Goal: Task Accomplishment & Management: Use online tool/utility

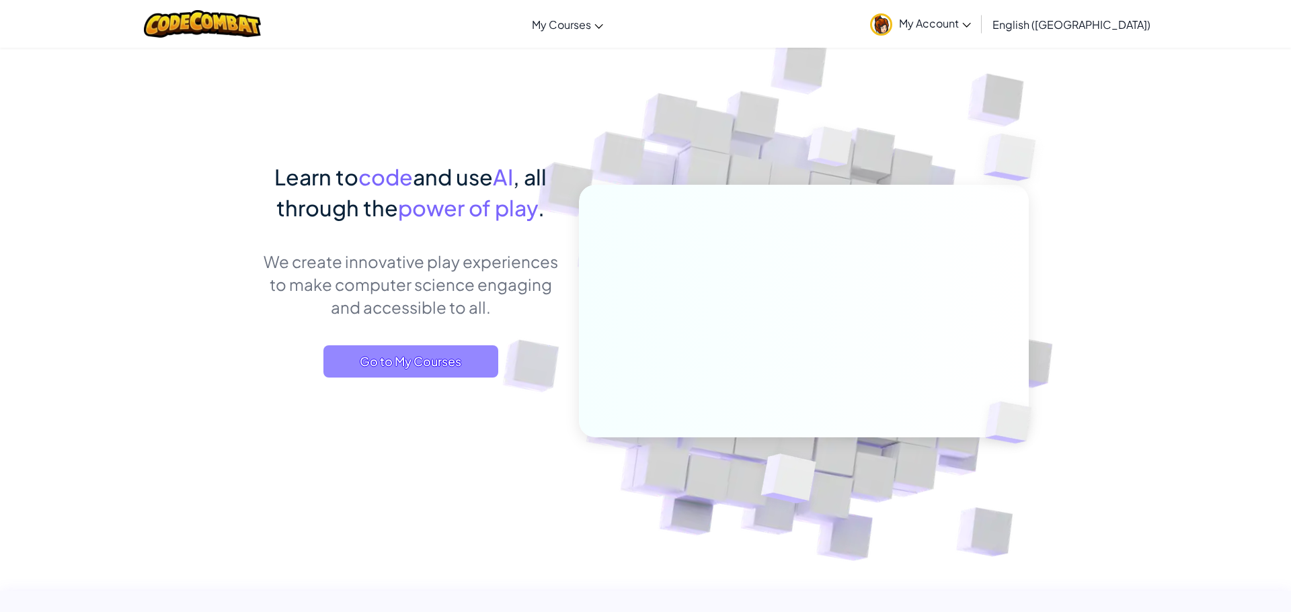
click at [437, 368] on span "Go to My Courses" at bounding box center [410, 362] width 175 height 32
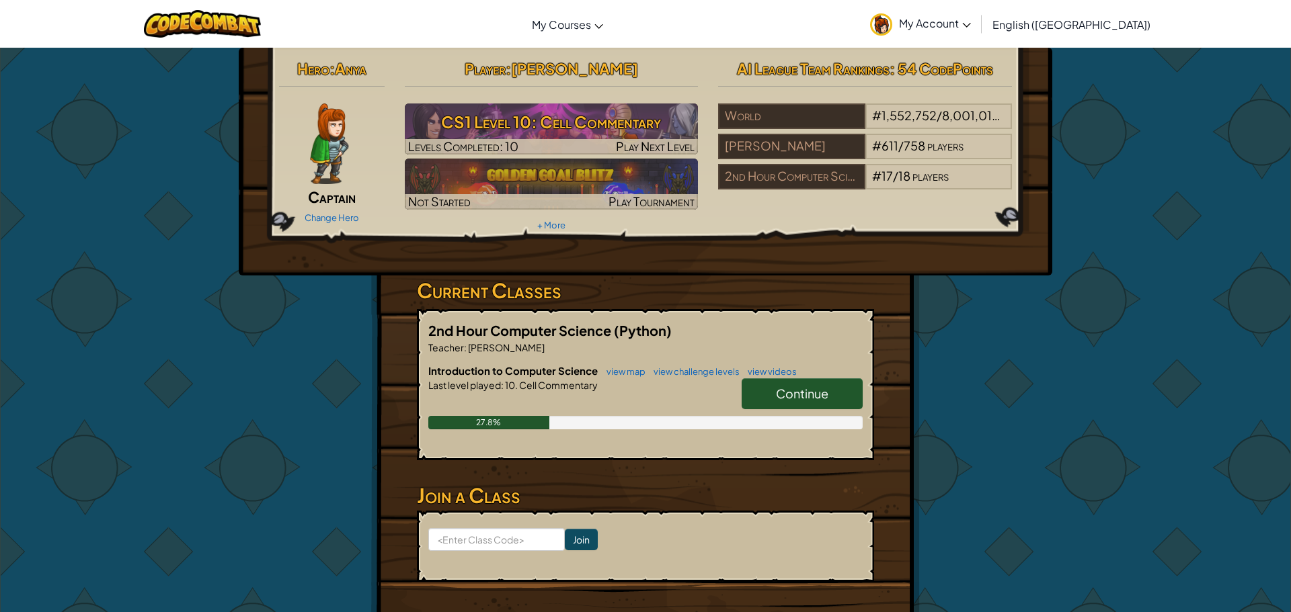
click at [809, 393] on span "Continue" at bounding box center [802, 393] width 52 height 15
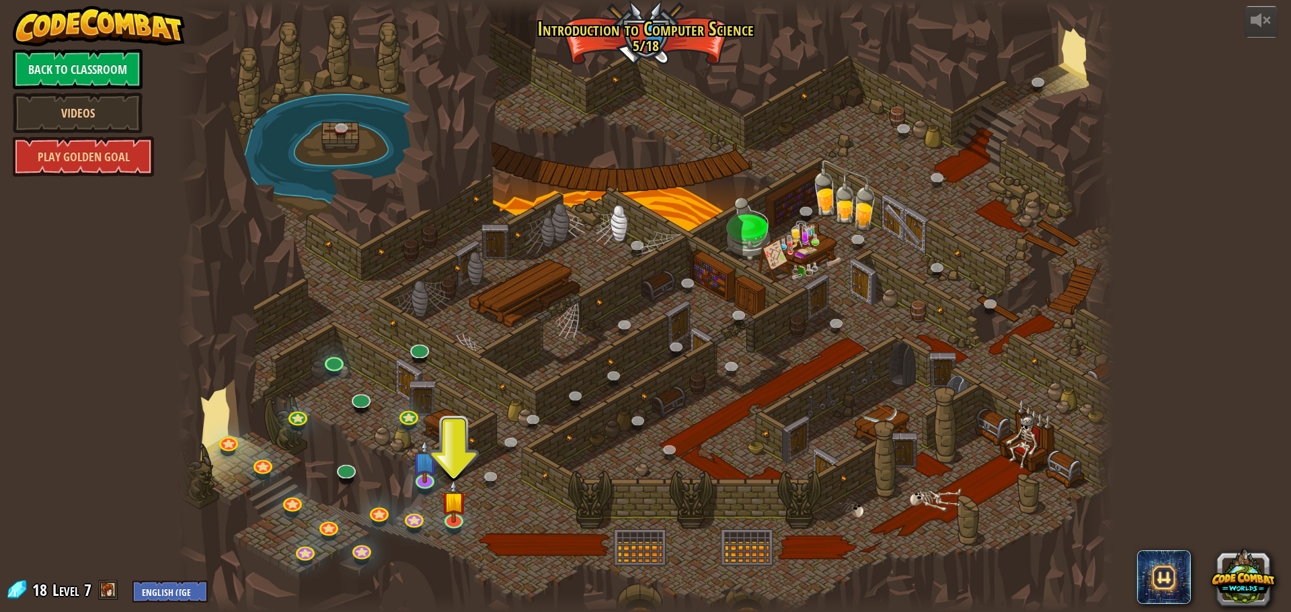
drag, startPoint x: 664, startPoint y: 206, endPoint x: 612, endPoint y: 234, distance: 59.0
click at [460, 525] on link at bounding box center [453, 517] width 27 height 27
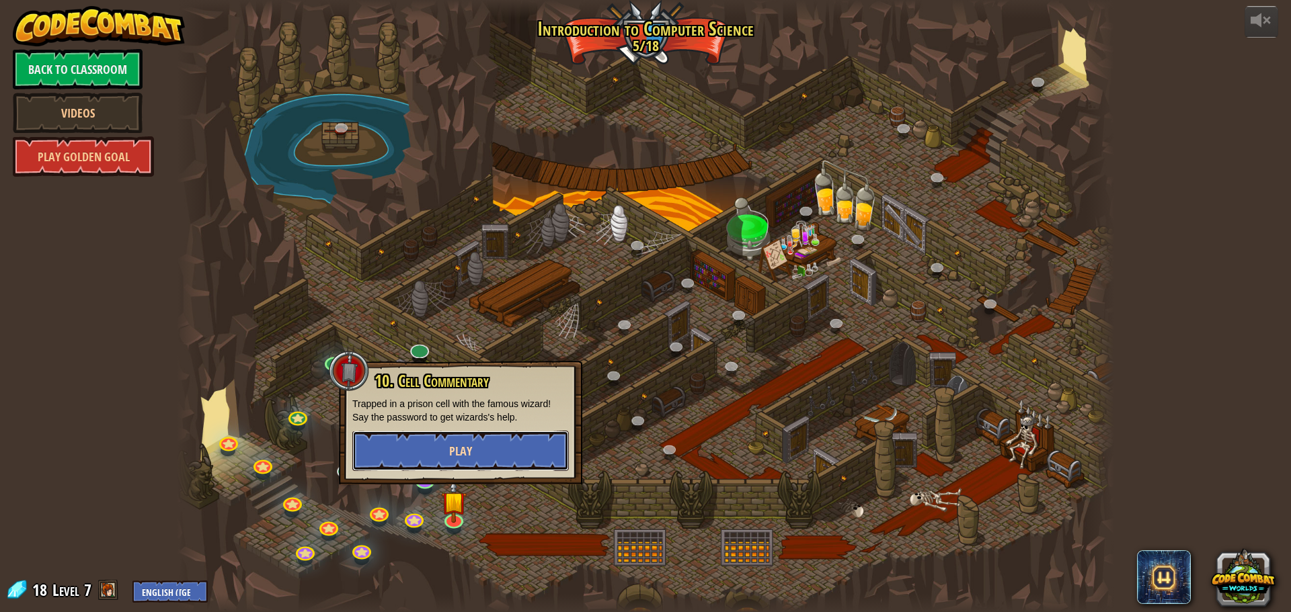
click at [466, 455] on span "Play" at bounding box center [460, 451] width 23 height 17
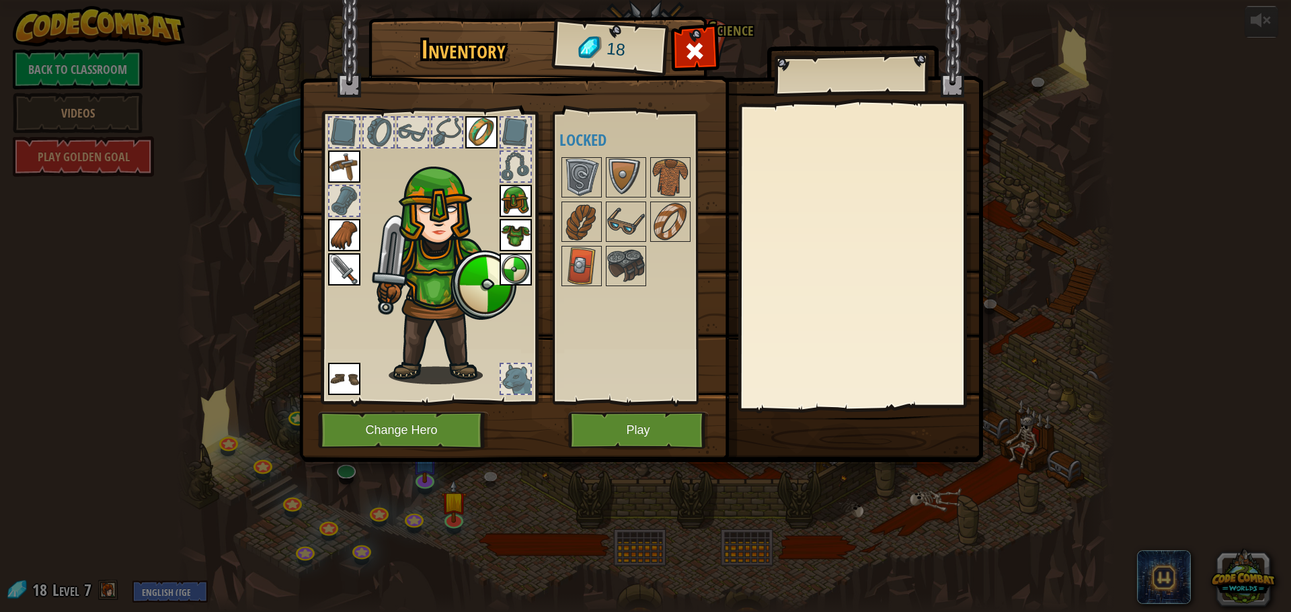
click at [512, 265] on img at bounding box center [515, 269] width 32 height 32
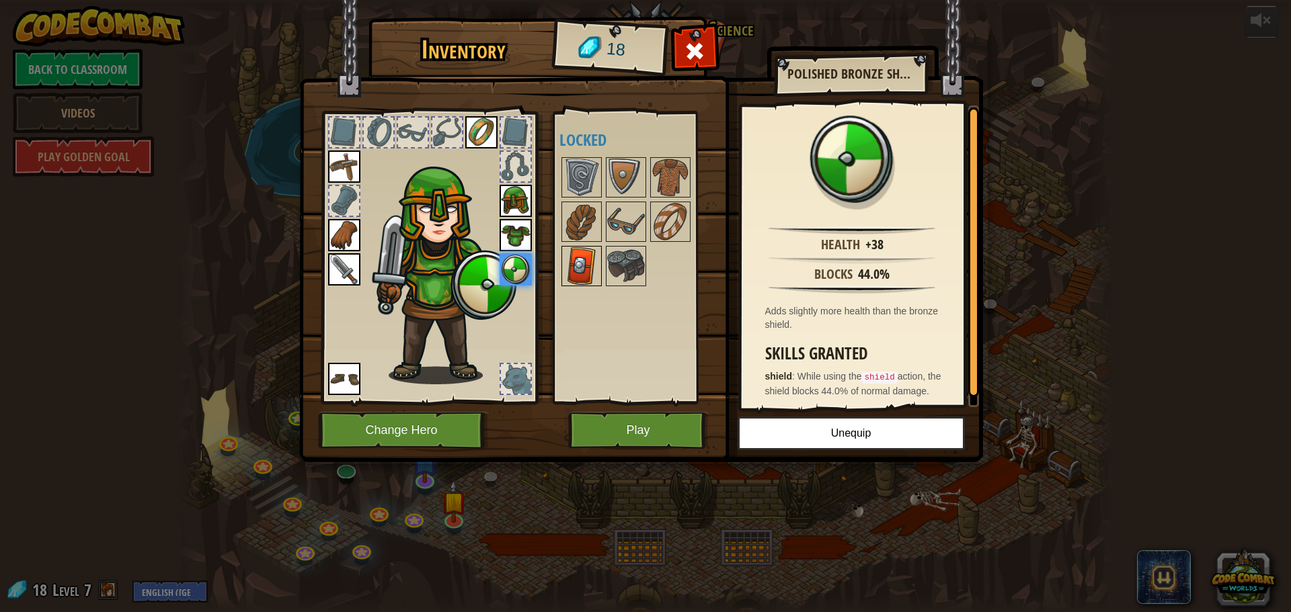
click at [574, 265] on img at bounding box center [582, 266] width 38 height 38
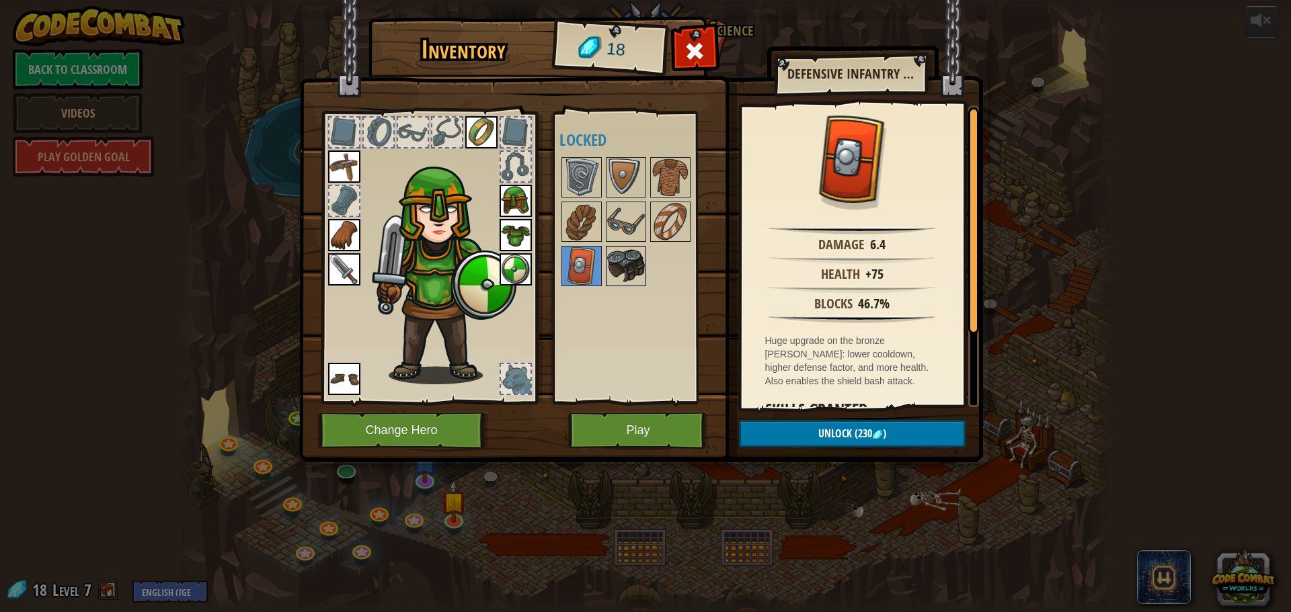
click at [607, 252] on img at bounding box center [626, 266] width 38 height 38
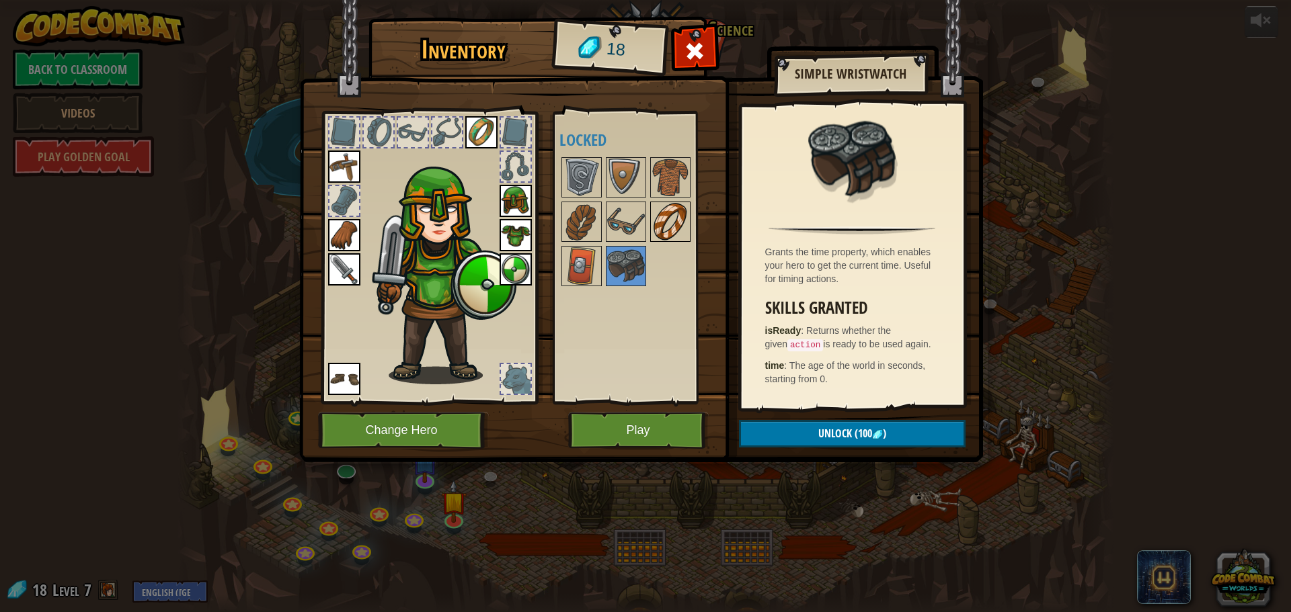
click at [674, 223] on img at bounding box center [670, 222] width 38 height 38
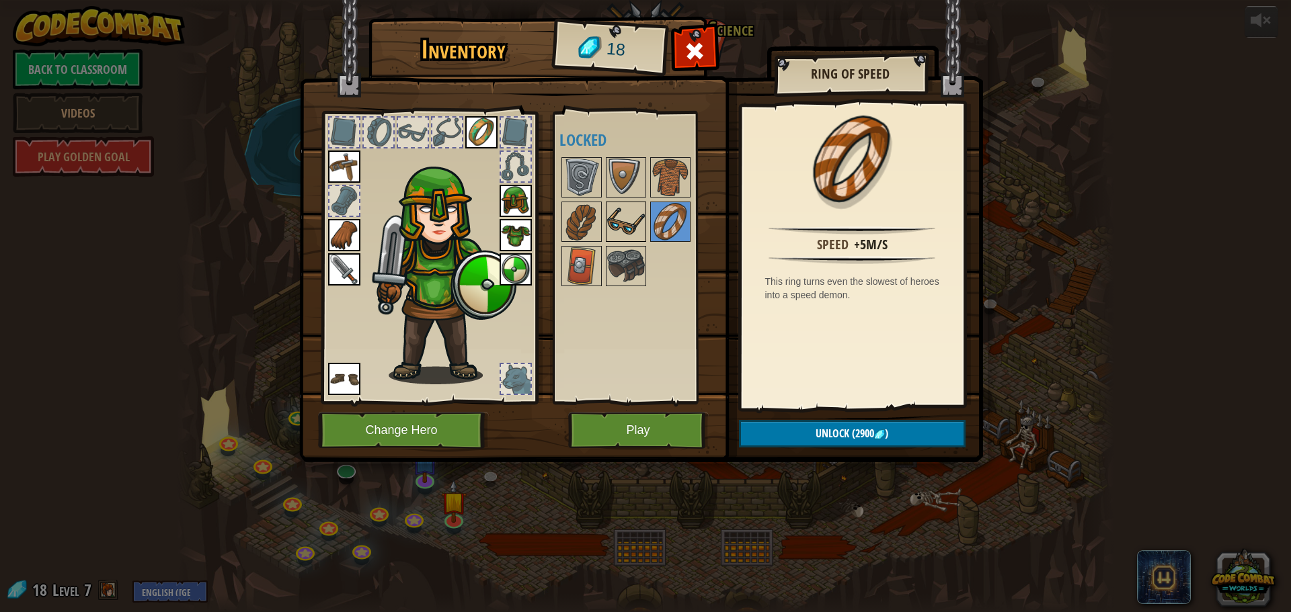
click at [624, 208] on img at bounding box center [626, 222] width 38 height 38
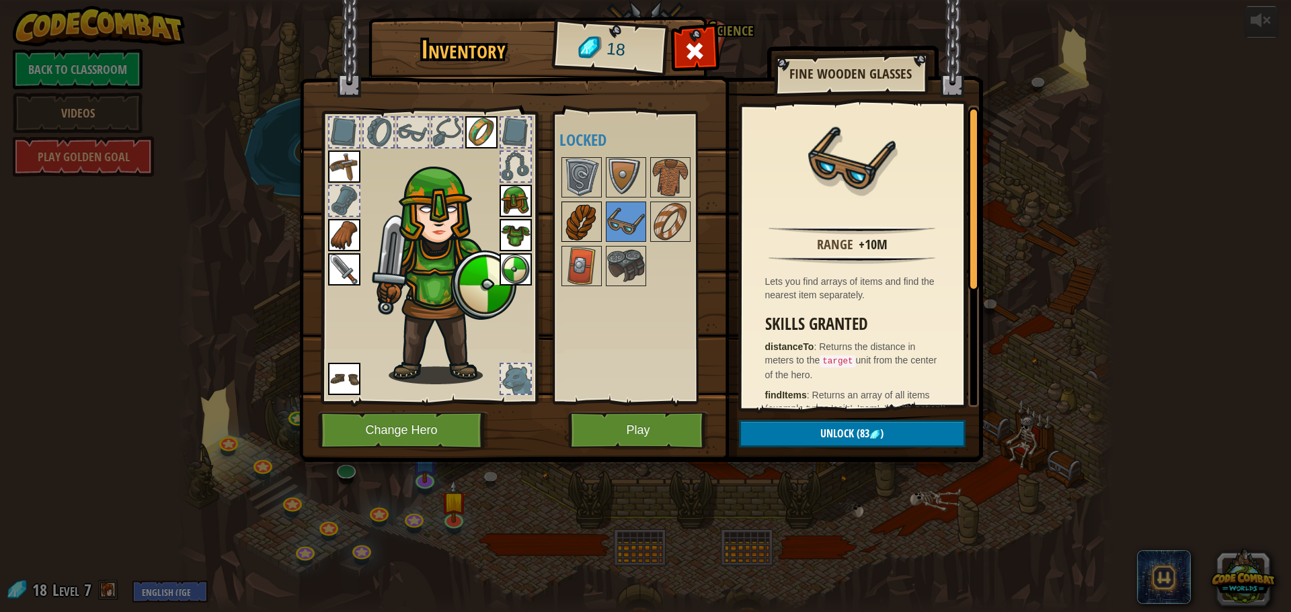
click at [581, 227] on img at bounding box center [582, 222] width 38 height 38
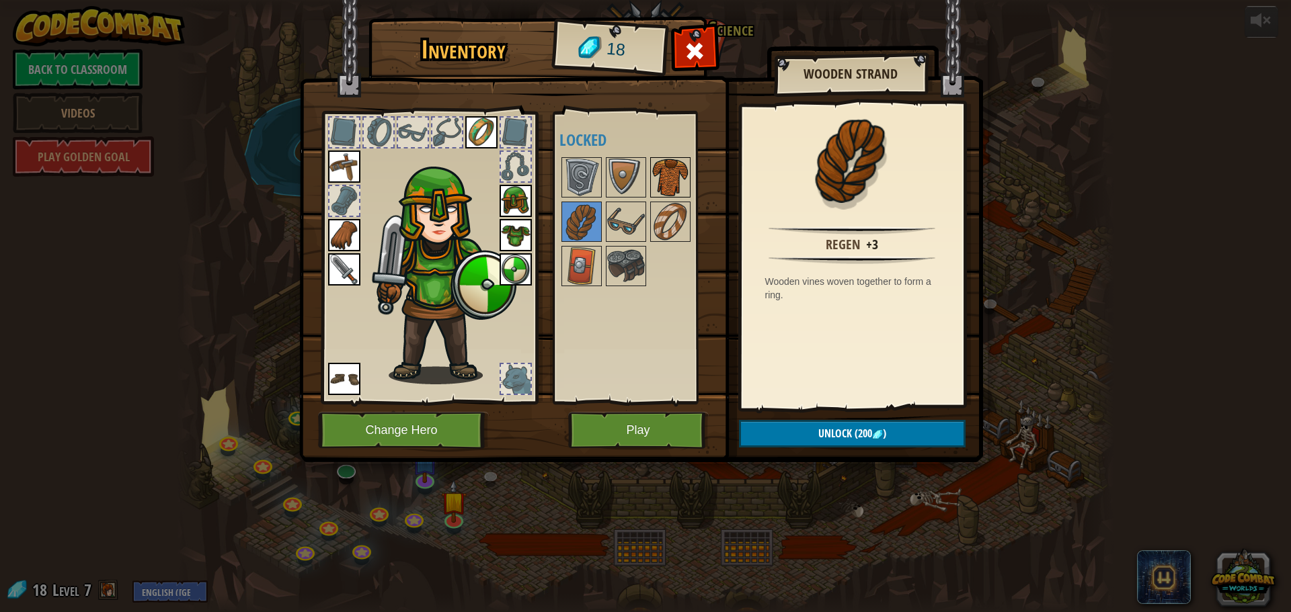
click at [674, 178] on img at bounding box center [670, 178] width 38 height 38
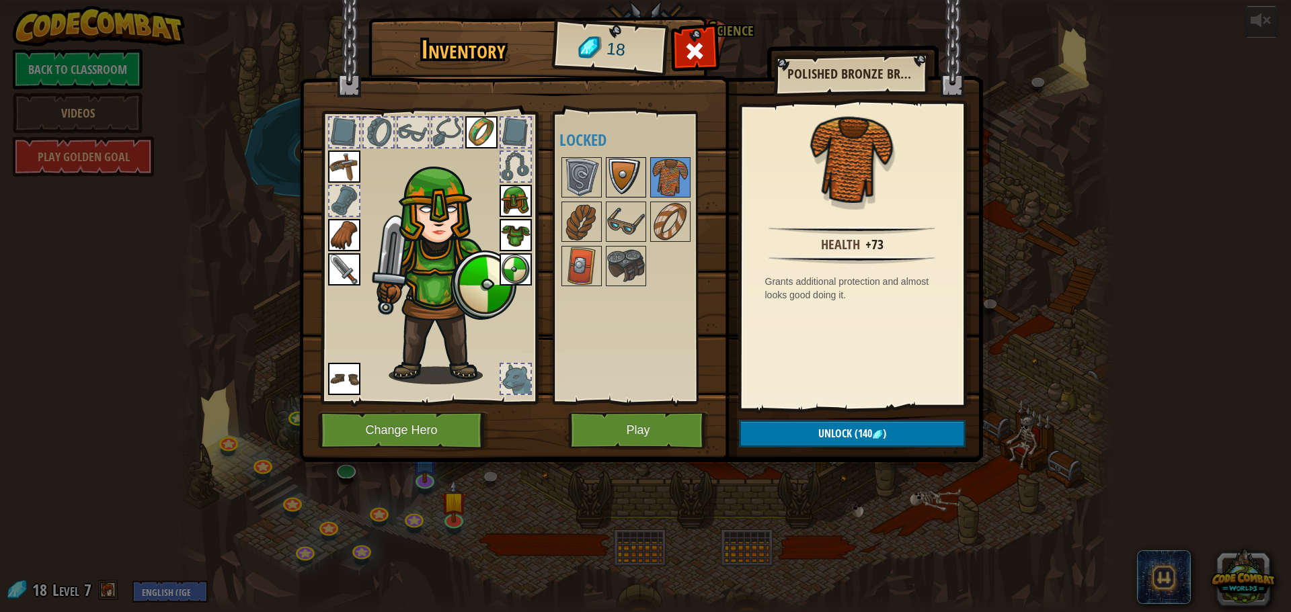
click at [636, 178] on img at bounding box center [626, 178] width 38 height 38
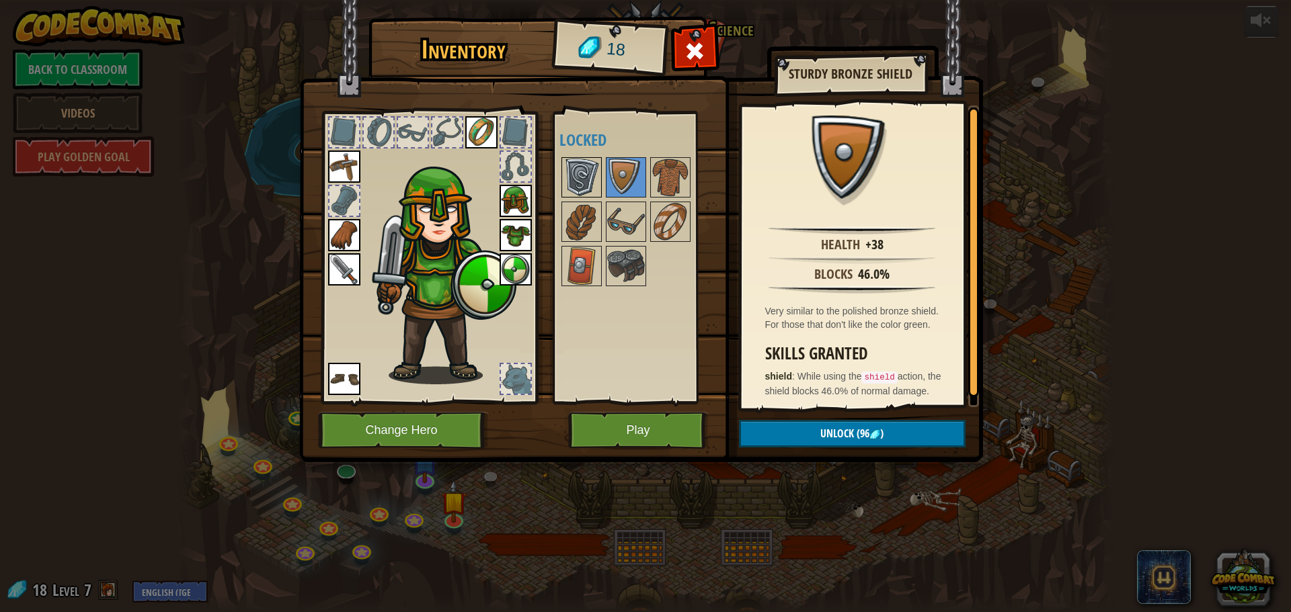
click at [578, 172] on img at bounding box center [582, 178] width 38 height 38
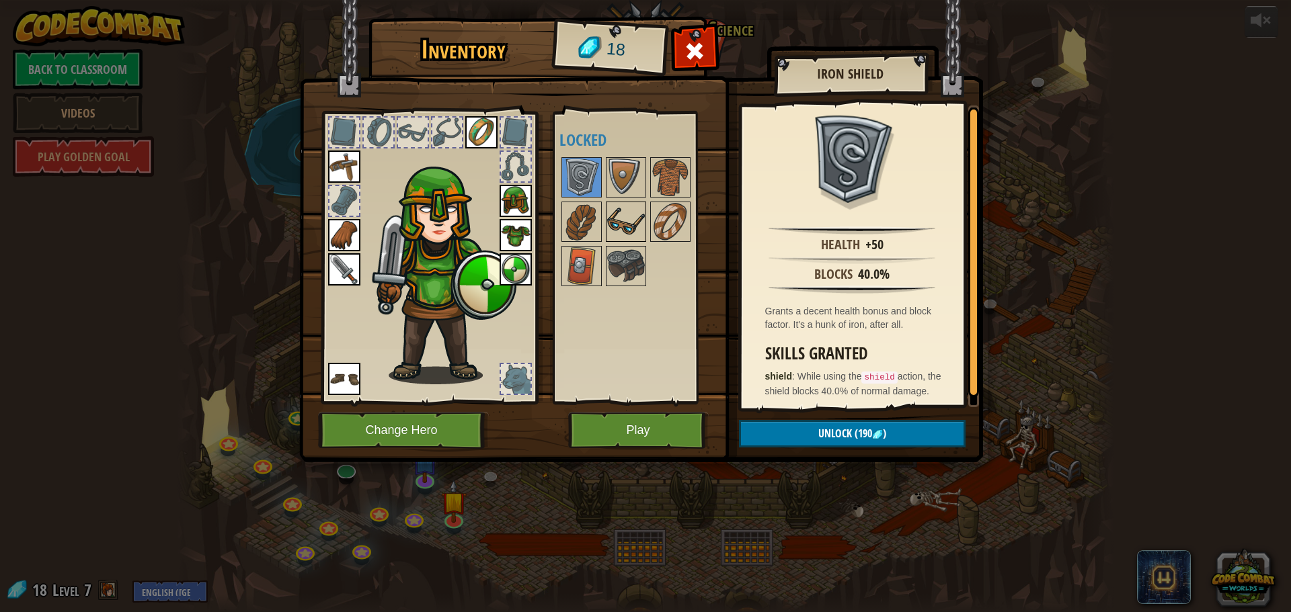
click at [632, 220] on img at bounding box center [626, 222] width 38 height 38
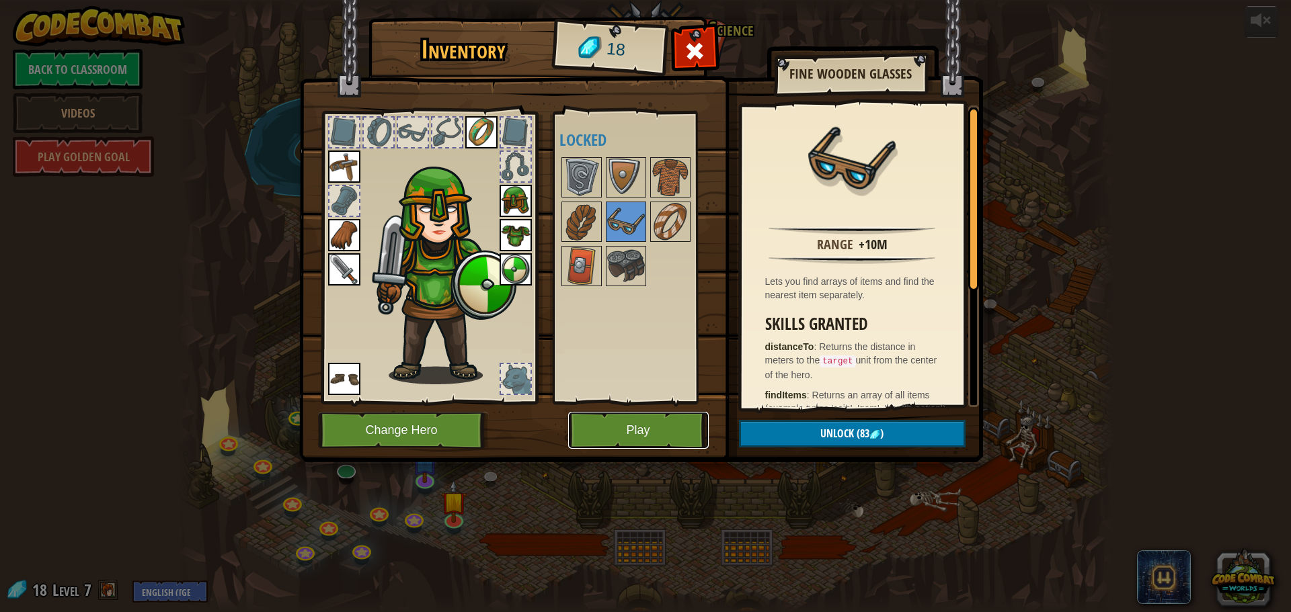
click at [656, 446] on button "Play" at bounding box center [638, 430] width 140 height 37
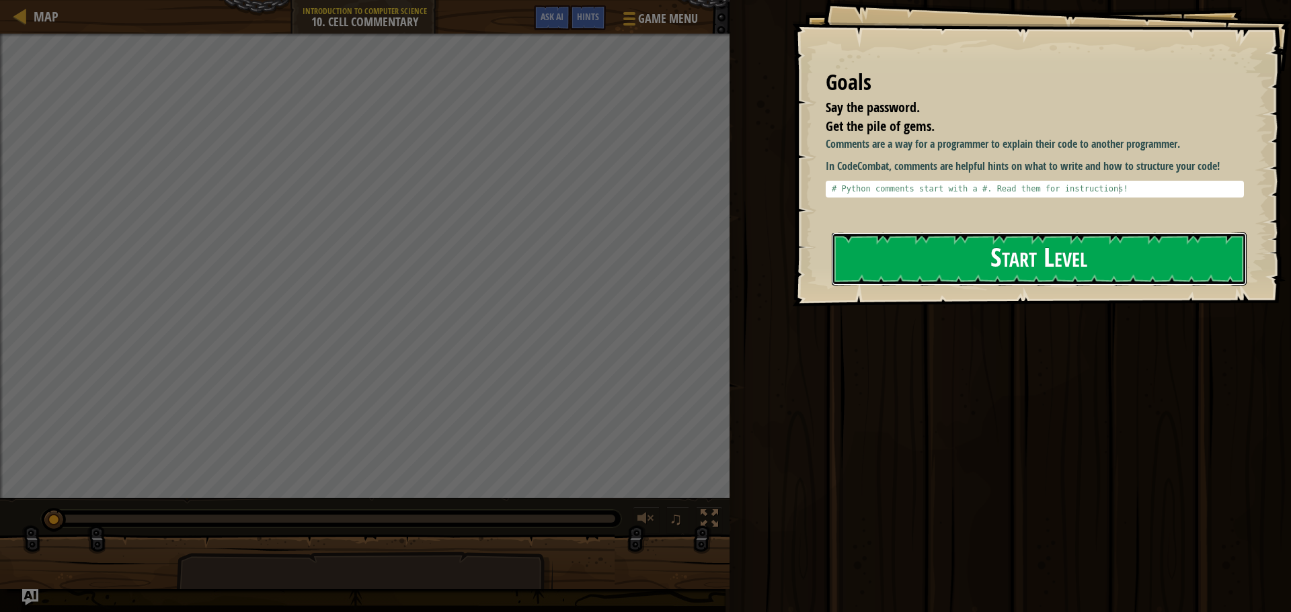
click at [901, 274] on button "Start Level" at bounding box center [1039, 259] width 415 height 53
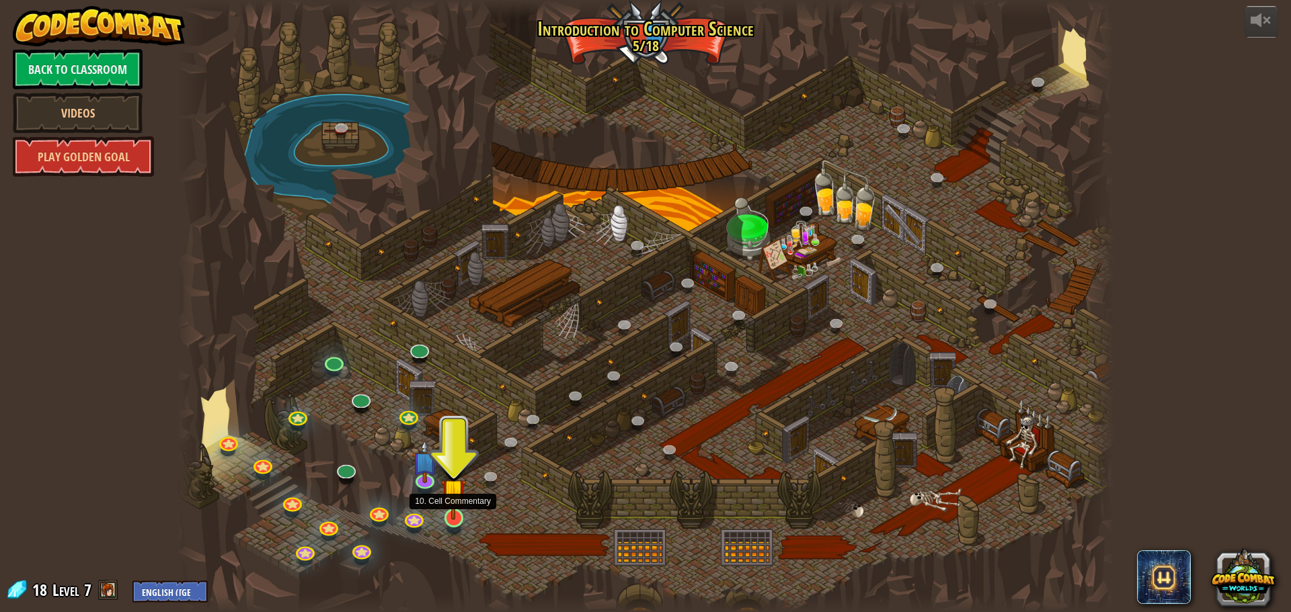
click at [452, 506] on img at bounding box center [453, 490] width 25 height 57
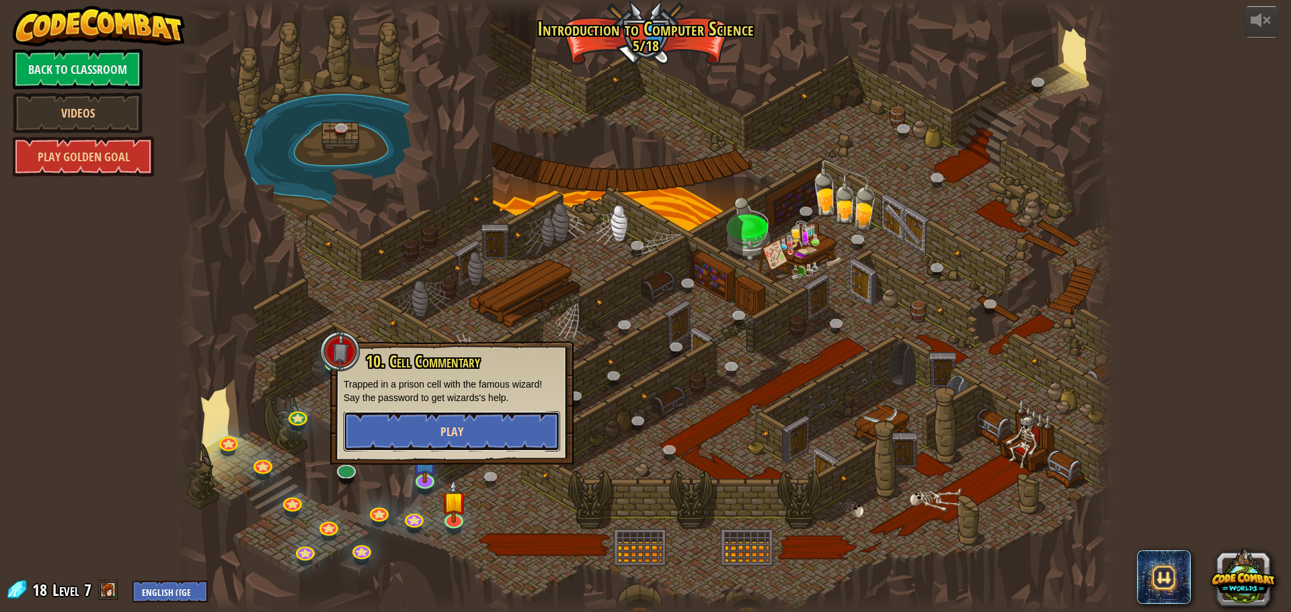
click at [440, 421] on button "Play" at bounding box center [452, 431] width 216 height 40
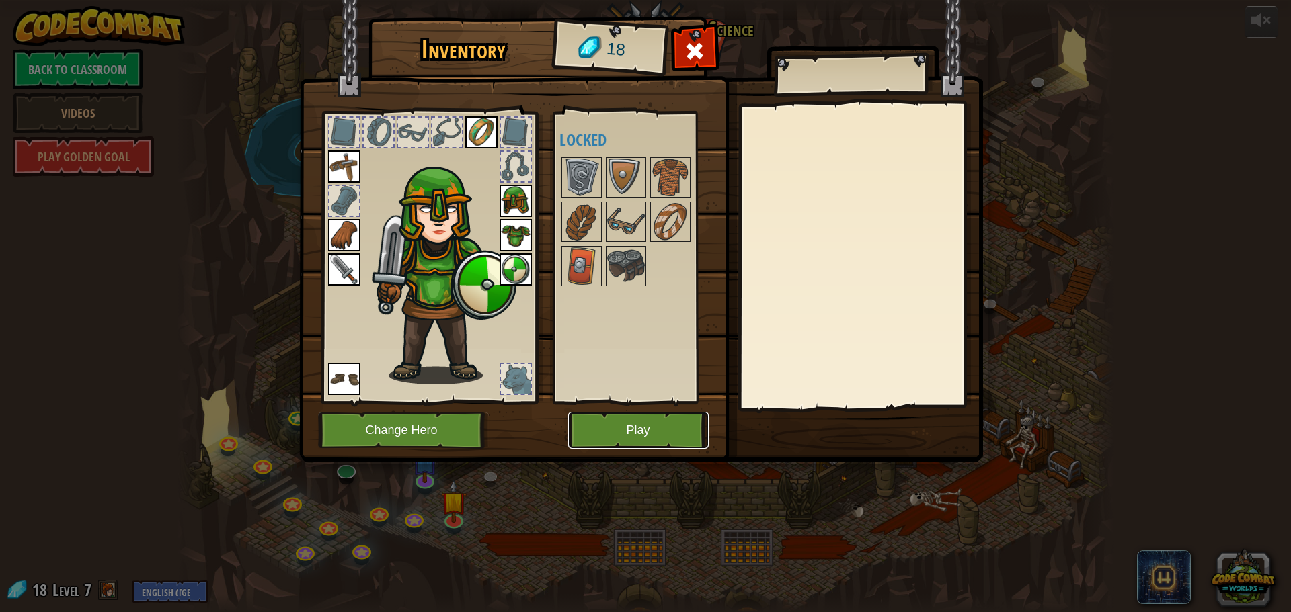
click at [645, 430] on button "Play" at bounding box center [638, 430] width 140 height 37
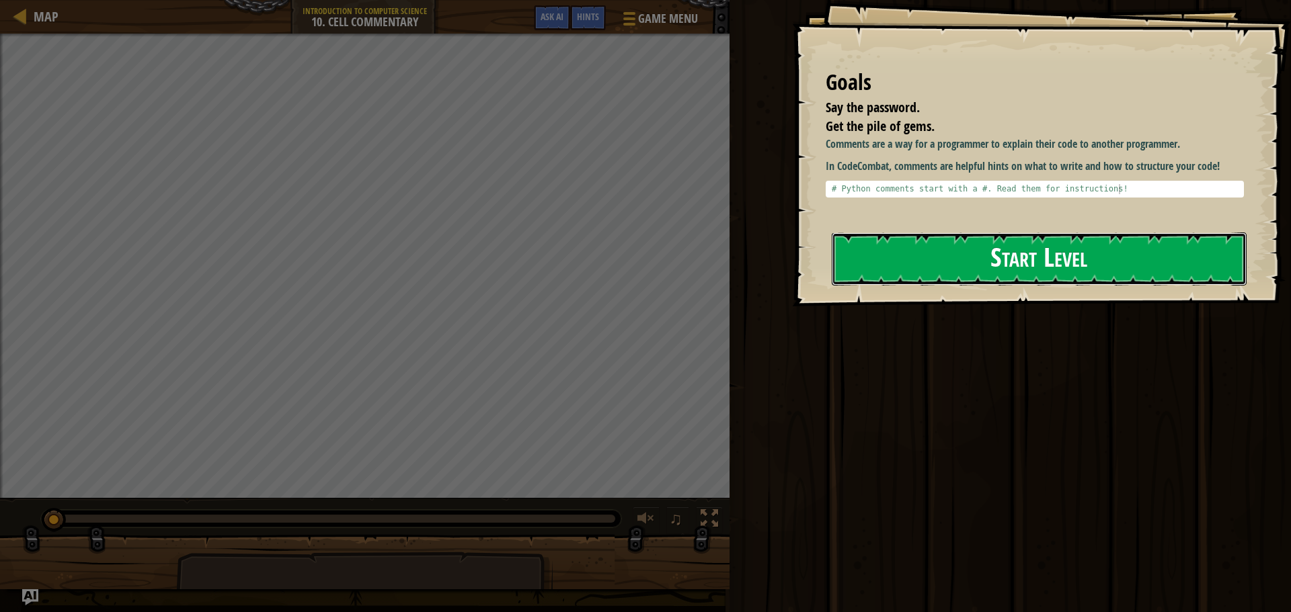
click at [936, 249] on button "Start Level" at bounding box center [1039, 259] width 415 height 53
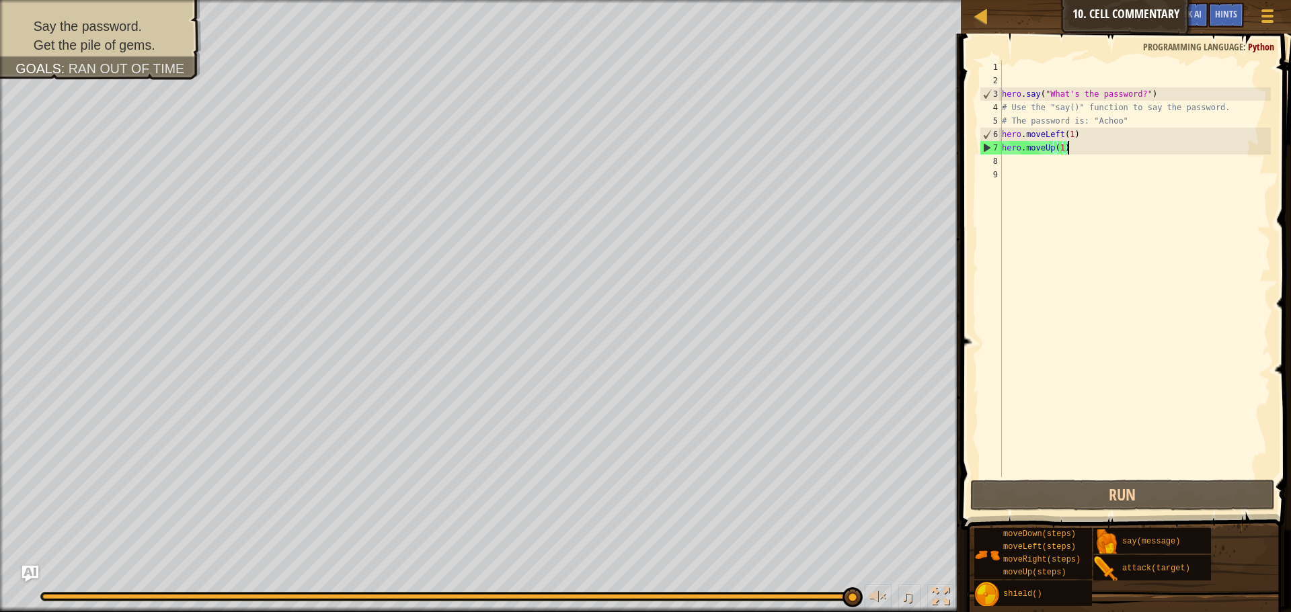
click at [1068, 147] on div "hero . say ( "What's the password?" ) # Use the "say()" function to say the pas…" at bounding box center [1135, 283] width 272 height 444
type textarea "hero.moveUp(1)"
click at [1022, 166] on div "hero . say ( "What's the password?" ) # Use the "say()" function to say the pas…" at bounding box center [1135, 283] width 272 height 444
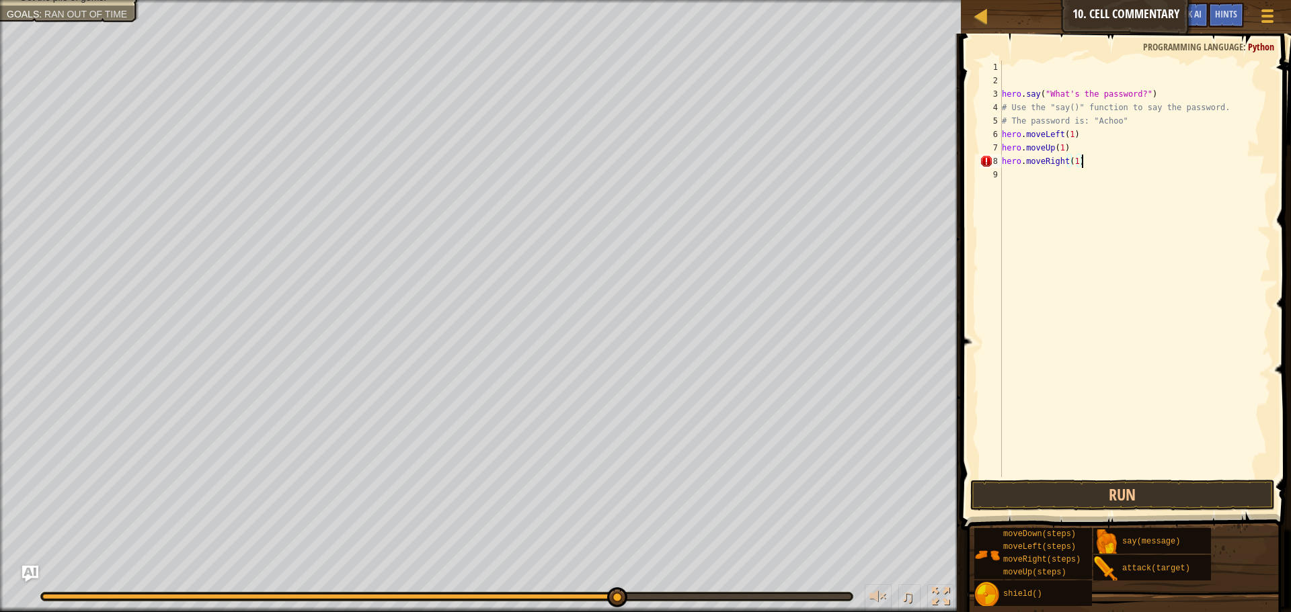
scroll to position [6, 11]
type textarea "hero.moveRight(1)"
click at [1142, 501] on button "Run" at bounding box center [1122, 495] width 305 height 31
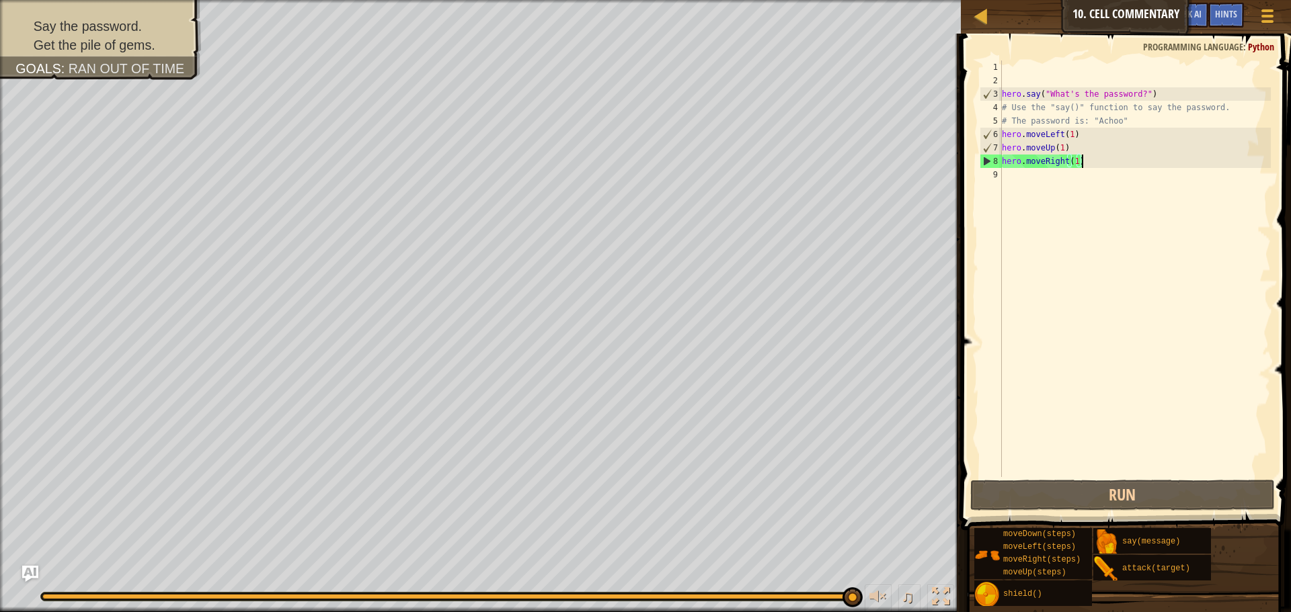
click at [1008, 171] on div "hero . say ( "What's the password?" ) # Use the "say()" function to say the pas…" at bounding box center [1135, 283] width 272 height 444
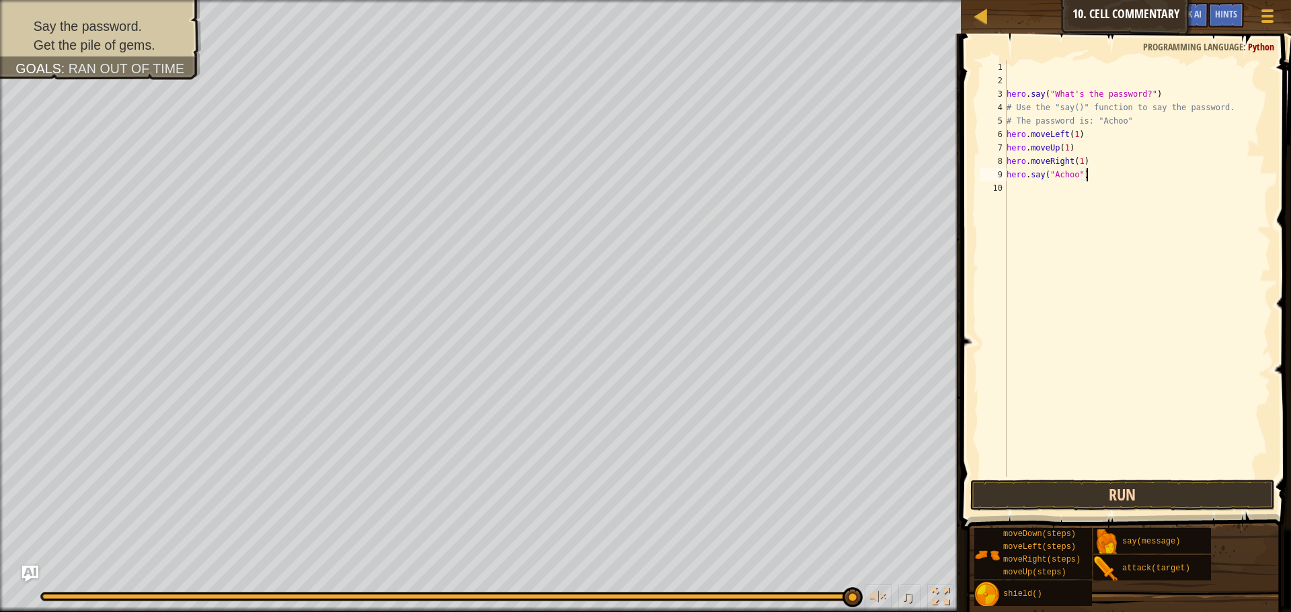
type textarea "hero.say("Achoo")"
click at [1143, 493] on button "Run" at bounding box center [1122, 495] width 305 height 31
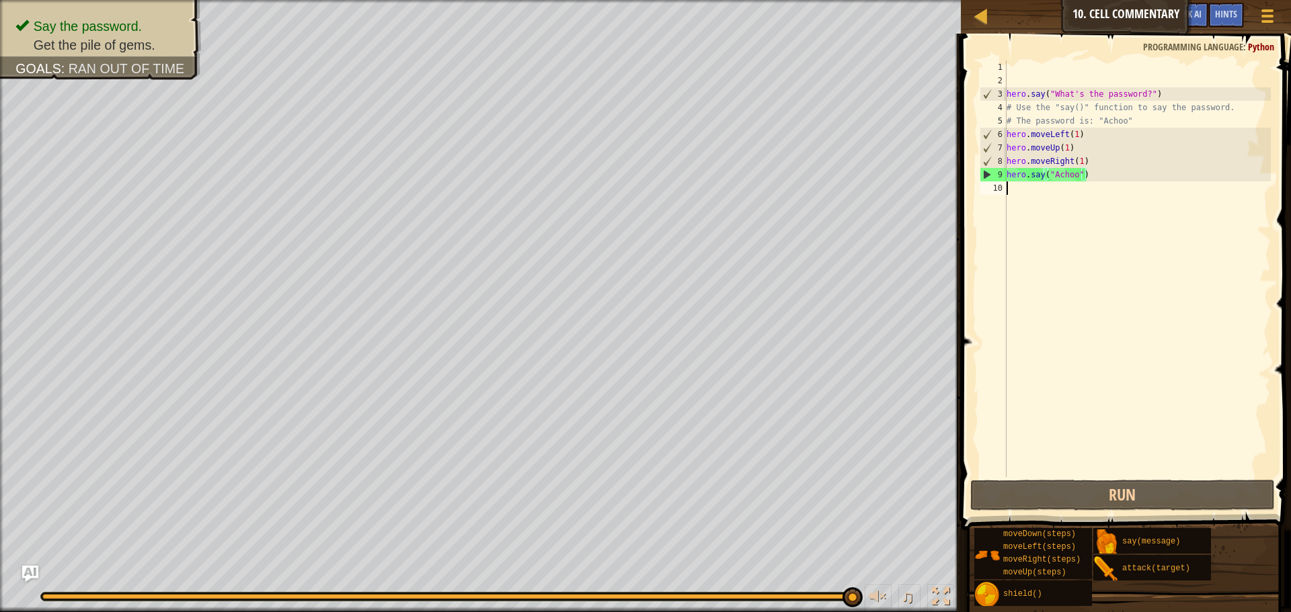
click at [1024, 204] on div "hero . say ( "What's the password?" ) # Use the "say()" function to say the pas…" at bounding box center [1137, 283] width 267 height 444
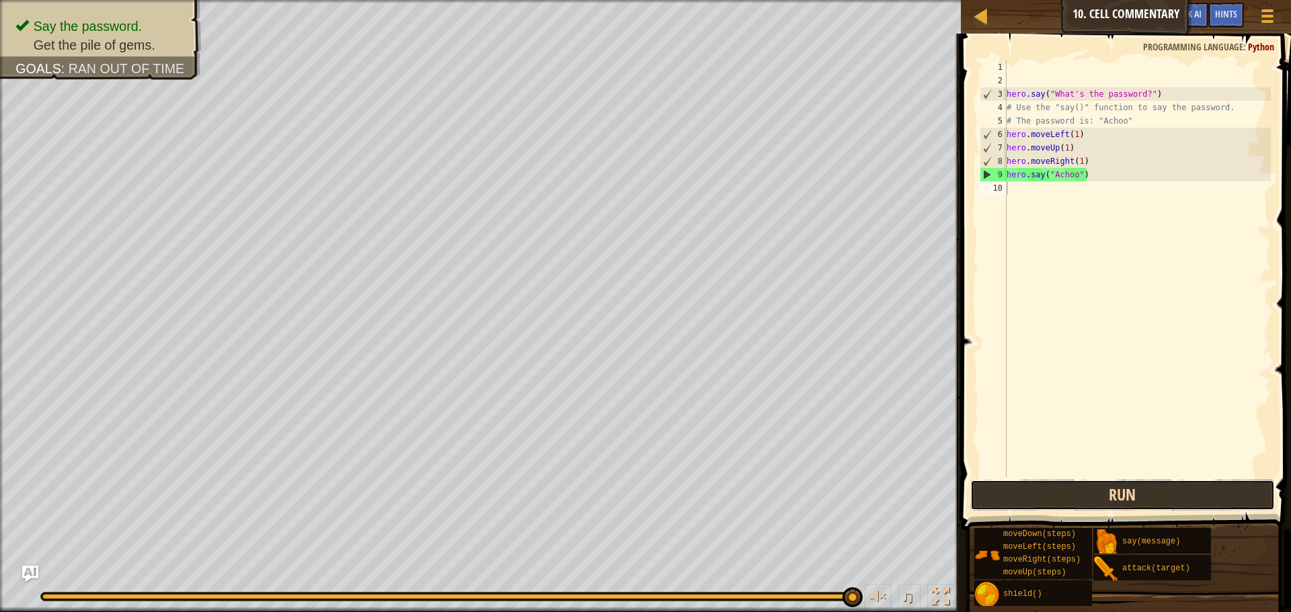
click at [1144, 487] on button "Run" at bounding box center [1122, 495] width 305 height 31
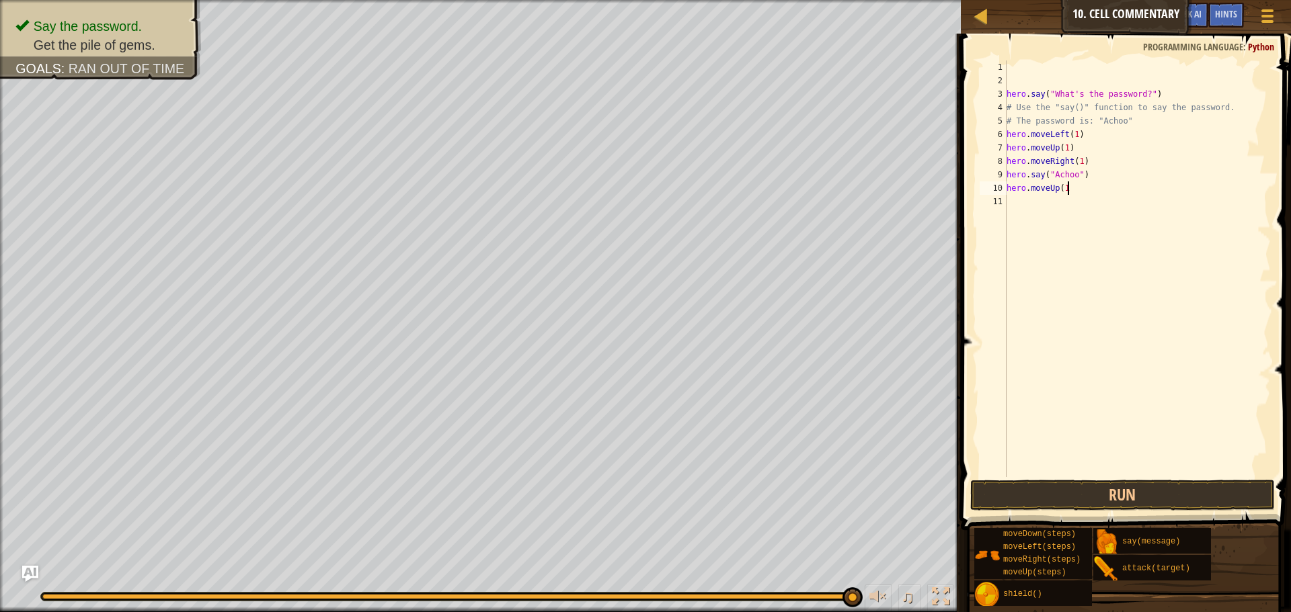
scroll to position [6, 9]
click at [1194, 501] on button "Run" at bounding box center [1122, 495] width 305 height 31
click at [1083, 487] on button "Run" at bounding box center [1122, 495] width 305 height 31
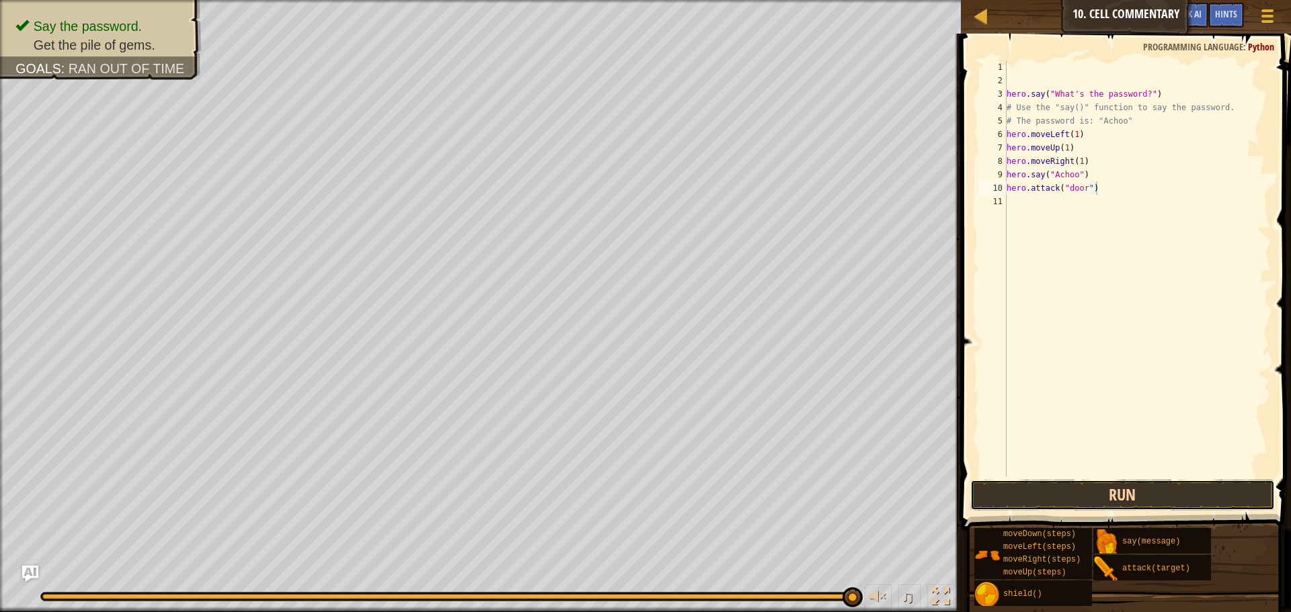
click at [1163, 489] on button "Run" at bounding box center [1122, 495] width 305 height 31
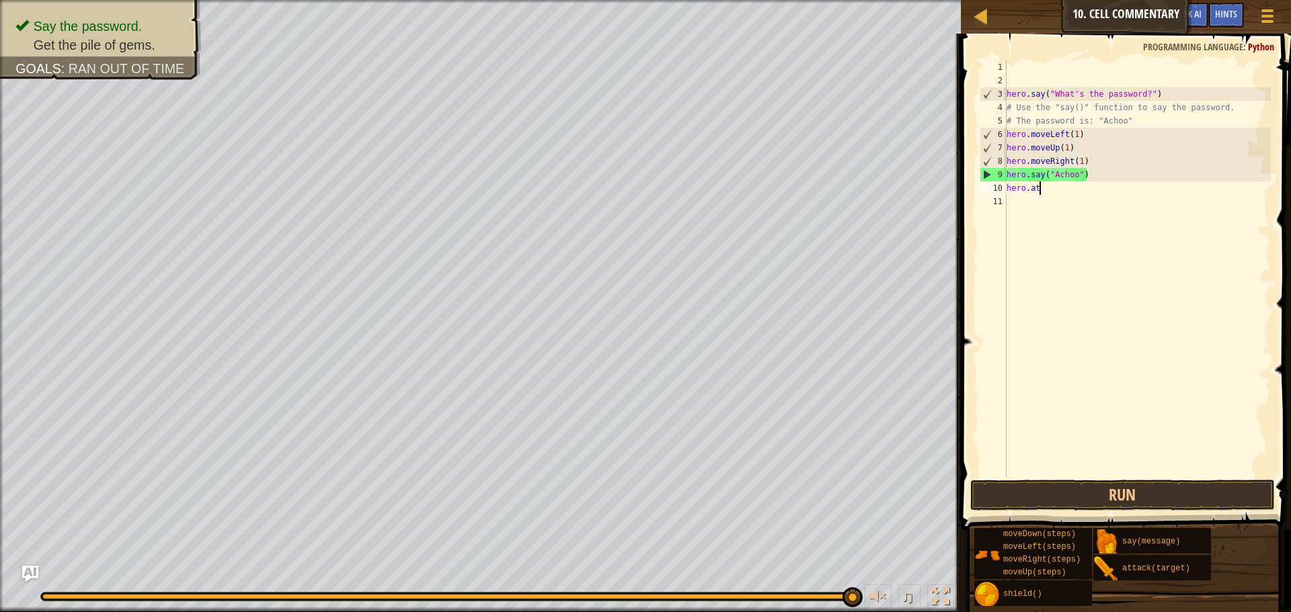
scroll to position [6, 2]
type textarea "h"
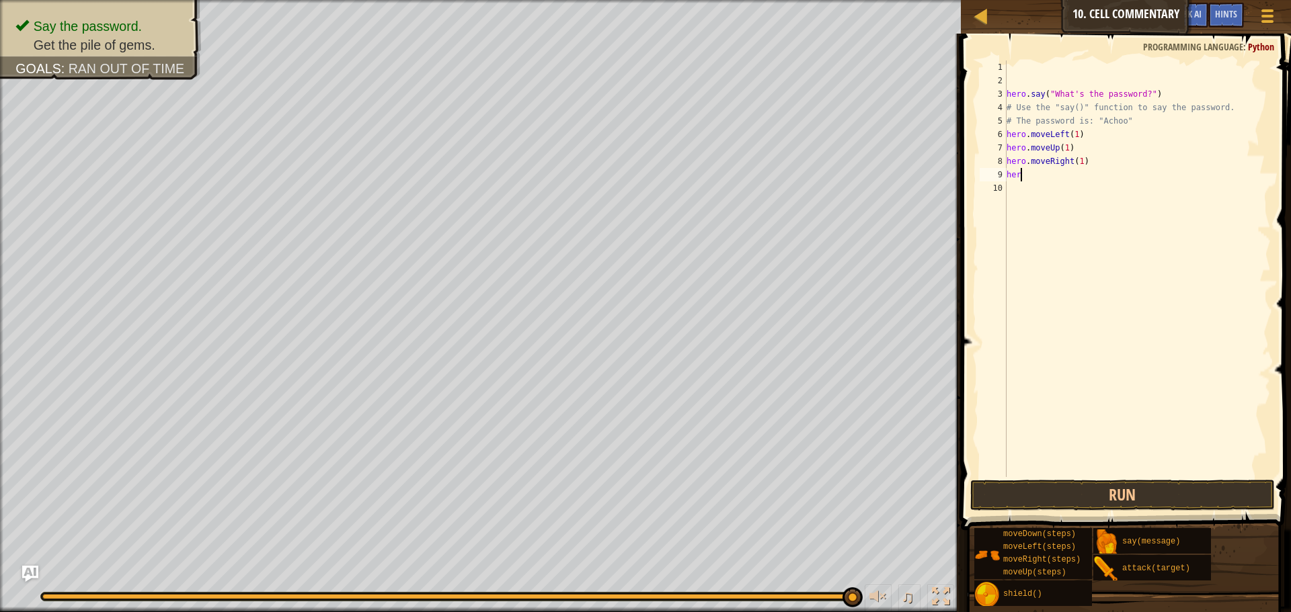
type textarea "h"
click at [1134, 493] on button "Run" at bounding box center [1122, 495] width 305 height 31
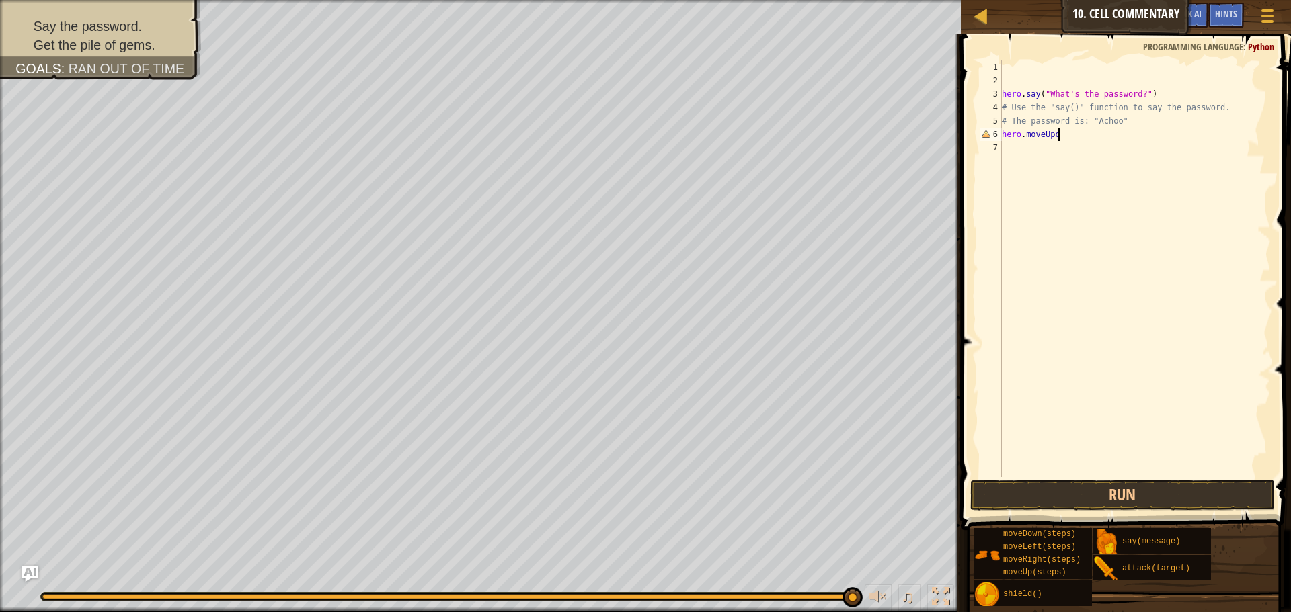
scroll to position [6, 7]
click at [1156, 497] on button "Run" at bounding box center [1122, 495] width 305 height 31
type textarea "hero.sayAchoo""
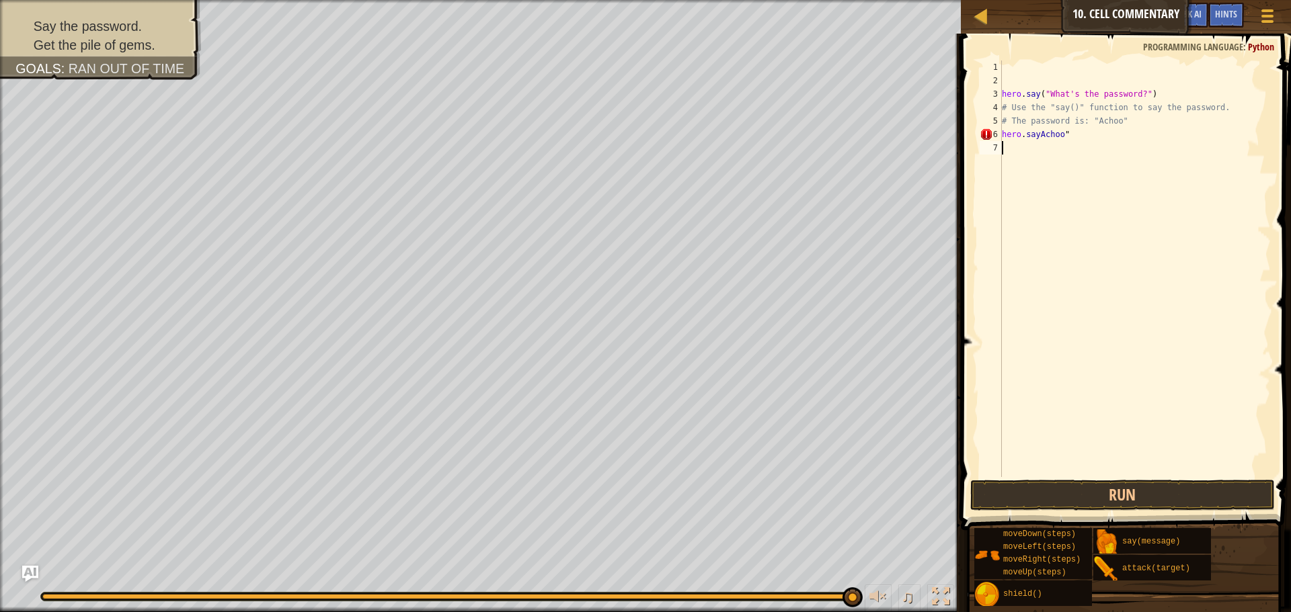
click at [1044, 141] on div "hero . say ( "What's the password?" ) # Use the "say()" function to say the pas…" at bounding box center [1135, 283] width 272 height 444
click at [1039, 137] on div "hero . say ( "What's the password?" ) # Use the "say()" function to say the pas…" at bounding box center [1135, 283] width 272 height 444
click at [1095, 138] on div "hero . say ( "What's the password?" ) # Use the "say()" function to say the pas…" at bounding box center [1135, 283] width 272 height 444
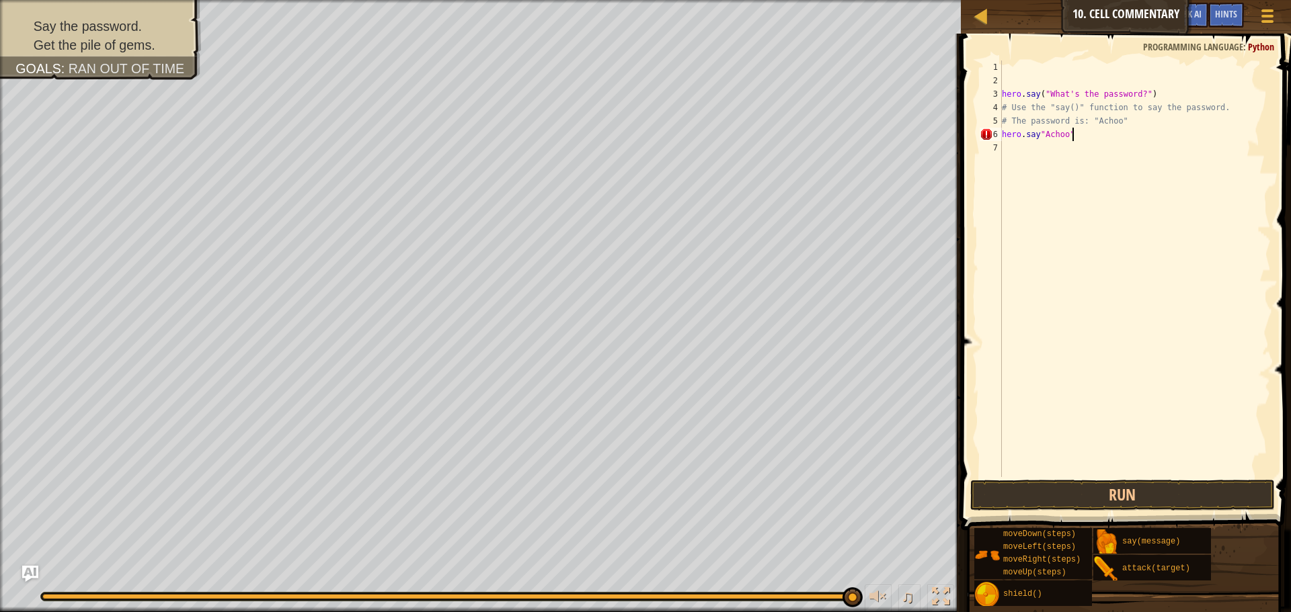
scroll to position [6, 10]
click at [1041, 135] on div "hero . say ( "What's the password?" ) # Use the "say()" function to say the pas…" at bounding box center [1135, 283] width 272 height 444
type textarea "hero.say("Achoo")"
click at [1130, 487] on button "Run" at bounding box center [1122, 495] width 305 height 31
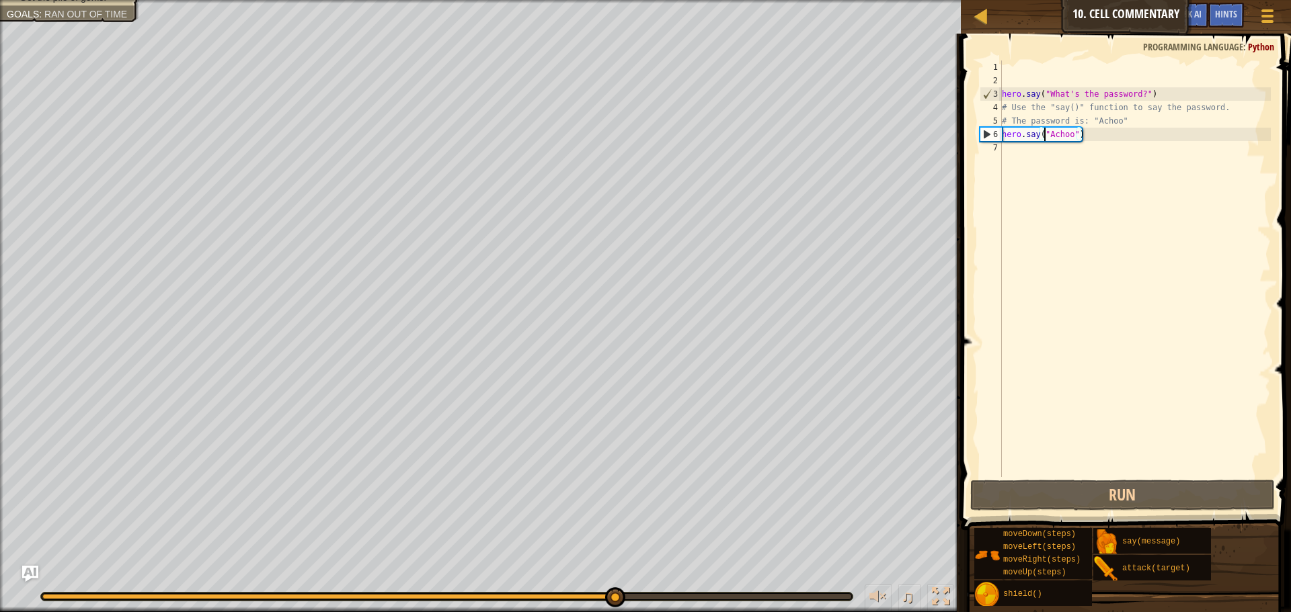
click at [1018, 153] on div "hero . say ( "What's the password?" ) # Use the "say()" function to say the pas…" at bounding box center [1135, 283] width 272 height 444
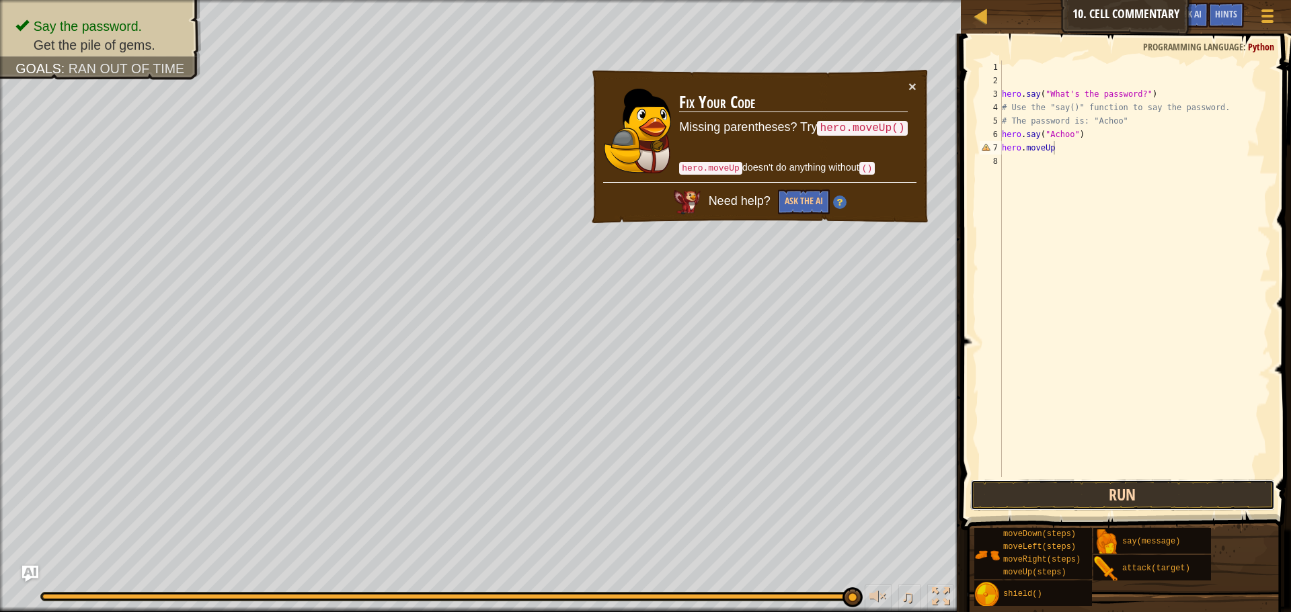
click at [1116, 504] on button "Run" at bounding box center [1122, 495] width 305 height 31
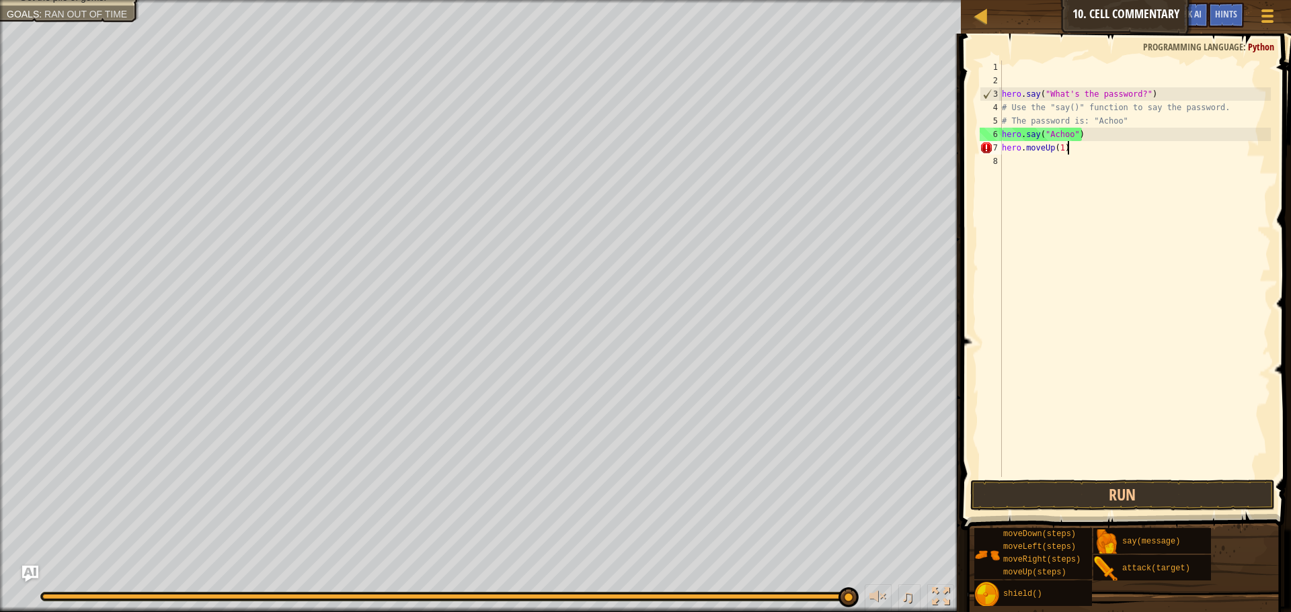
scroll to position [6, 9]
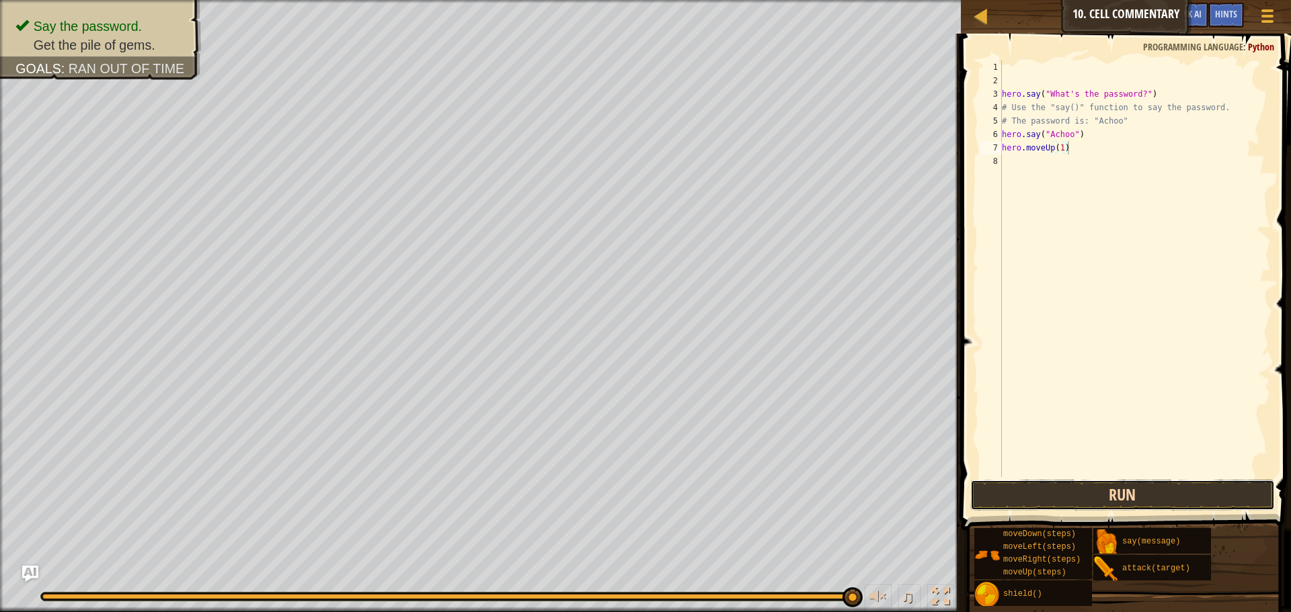
drag, startPoint x: 1150, startPoint y: 504, endPoint x: 1152, endPoint y: 492, distance: 11.5
click at [1151, 504] on button "Run" at bounding box center [1122, 495] width 305 height 31
type textarea "hero.moveUp(3)"
click at [1122, 504] on button "Run" at bounding box center [1122, 495] width 305 height 31
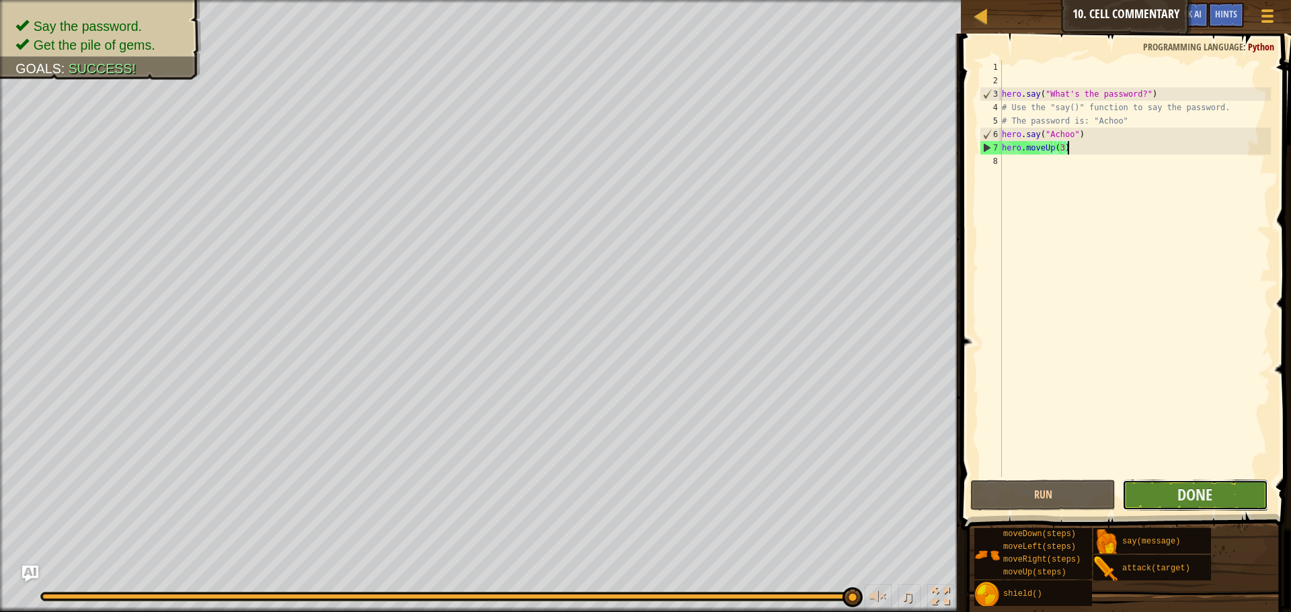
click at [1172, 481] on button "Done" at bounding box center [1194, 495] width 145 height 31
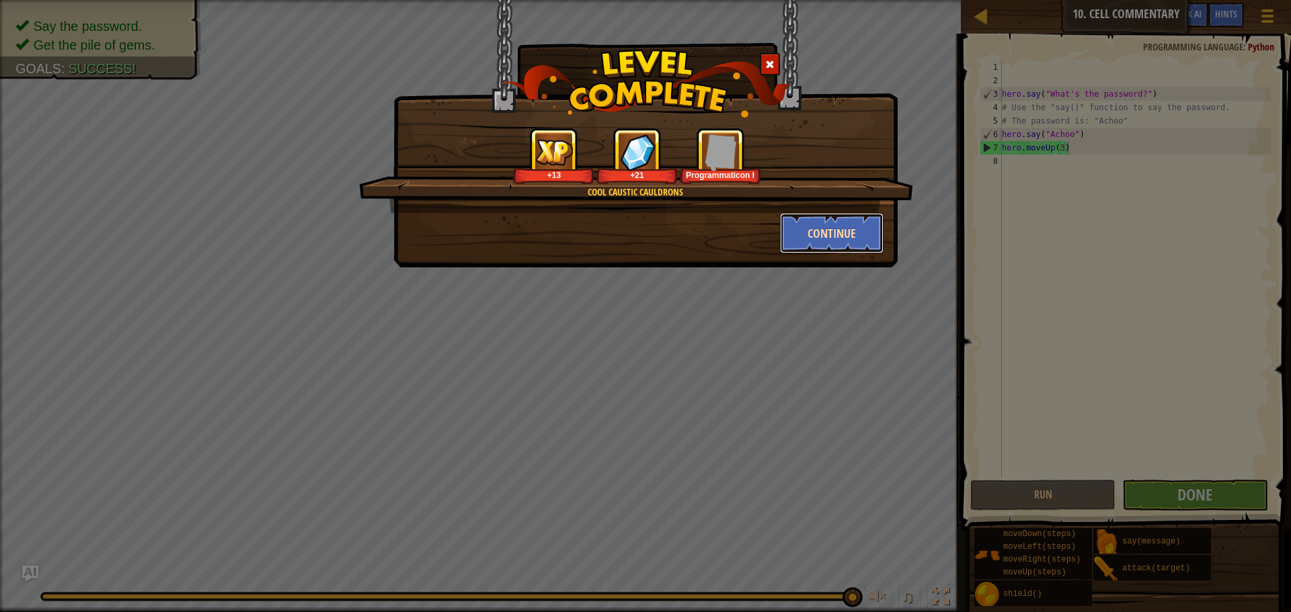
click at [796, 223] on button "Continue" at bounding box center [832, 233] width 104 height 40
click at [1290, 420] on div "Cool Caustic Cauldrons +13 +21 Programmaticon I Continue" at bounding box center [645, 306] width 1291 height 612
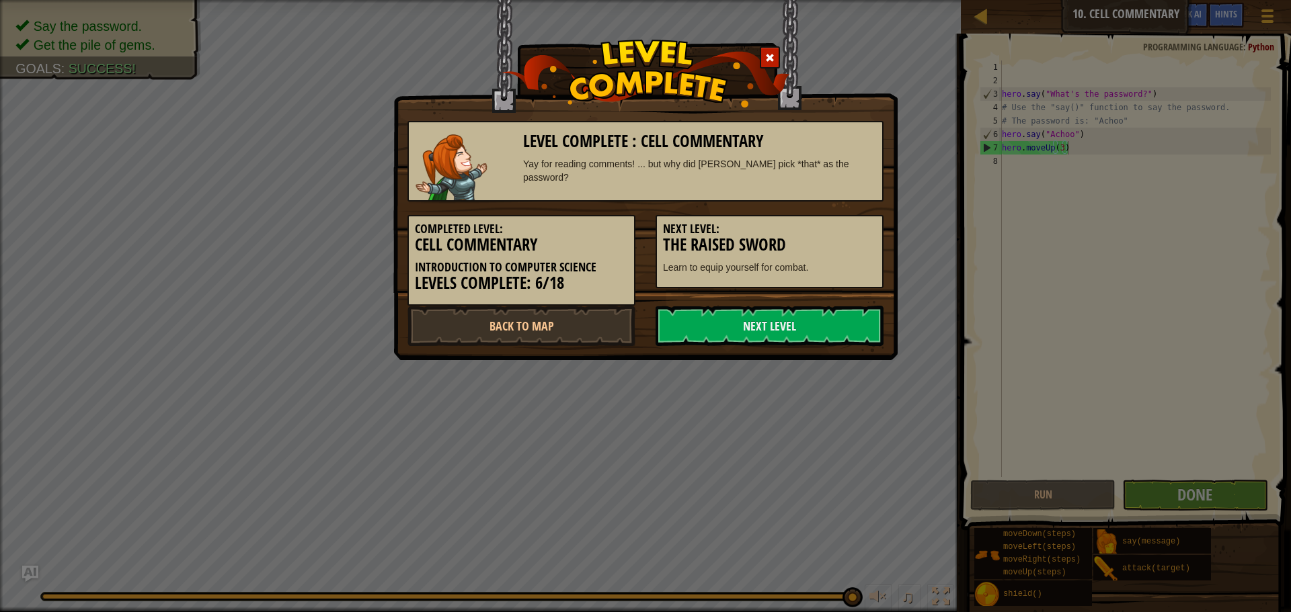
click at [723, 166] on div "Yay for reading comments! ... but why did [PERSON_NAME] pick *that* as the pass…" at bounding box center [699, 170] width 353 height 27
click at [802, 330] on link "Next Level" at bounding box center [769, 326] width 228 height 40
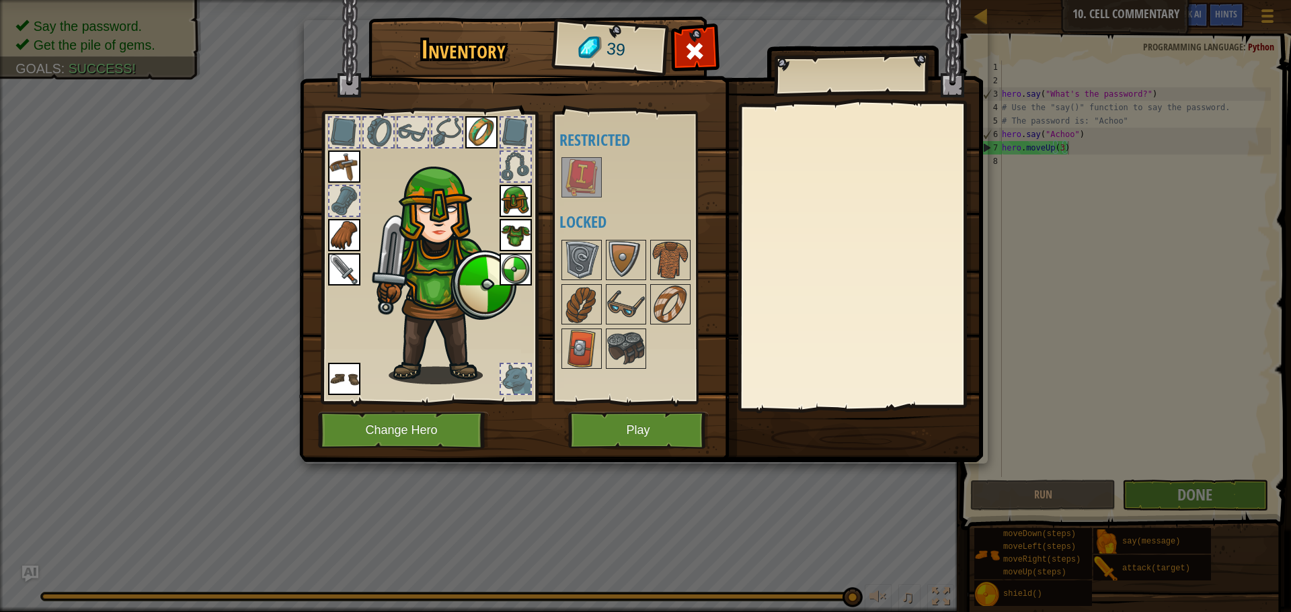
click at [590, 174] on img at bounding box center [582, 178] width 38 height 38
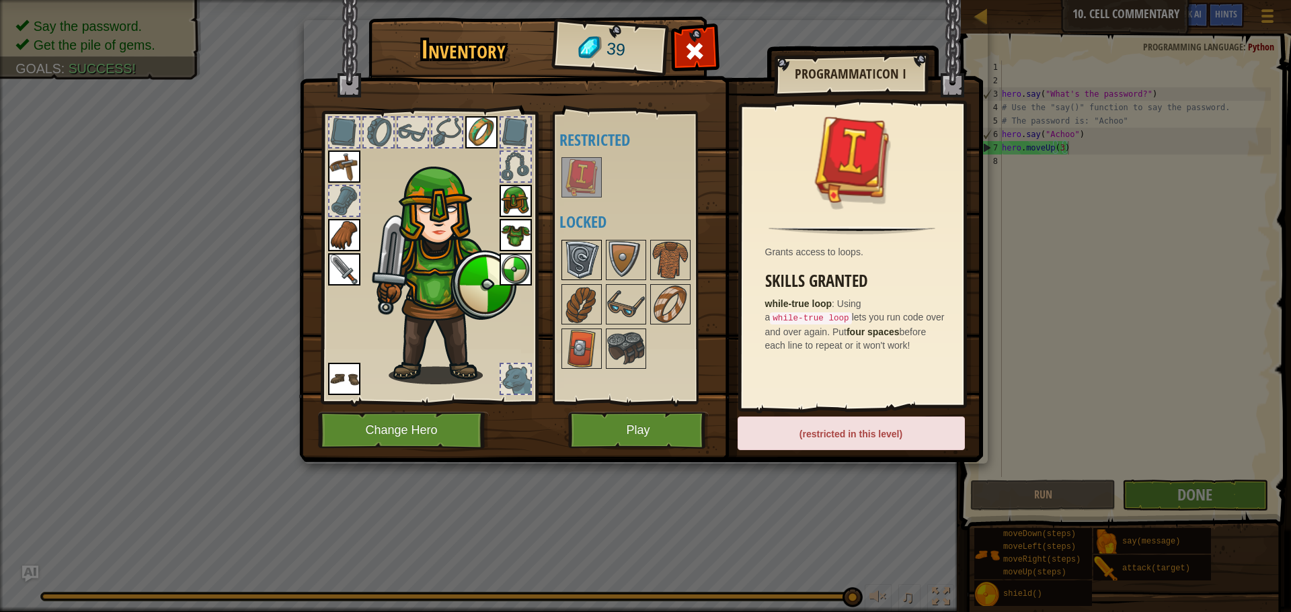
click at [576, 248] on img at bounding box center [582, 260] width 38 height 38
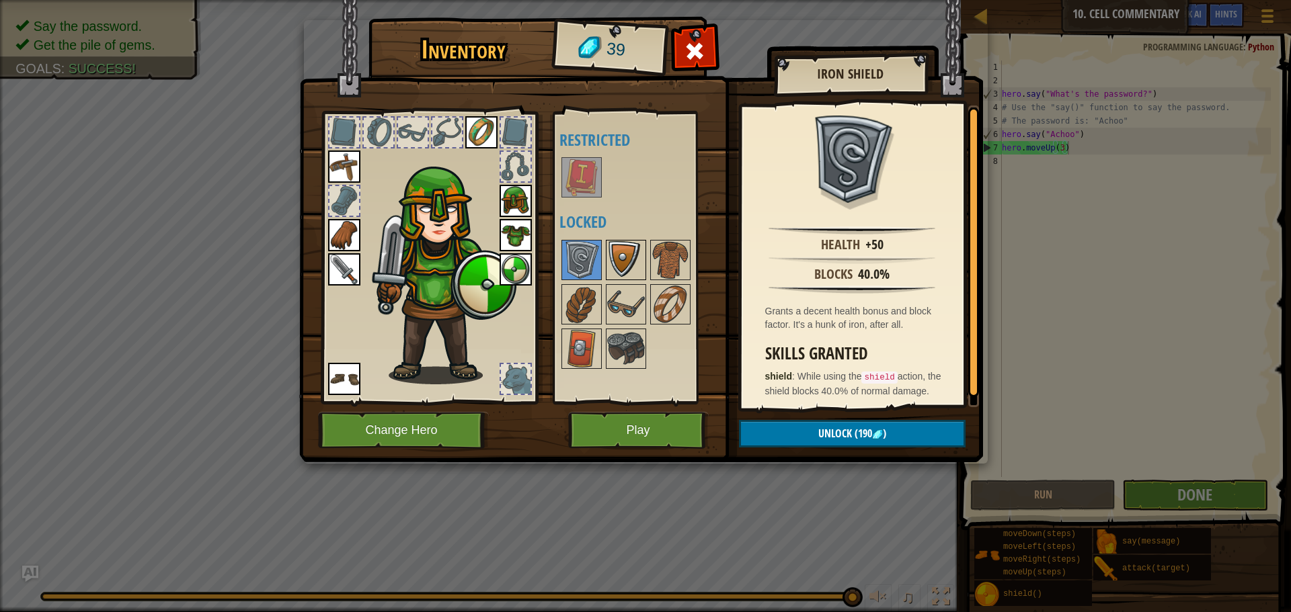
click at [629, 245] on img at bounding box center [626, 260] width 38 height 38
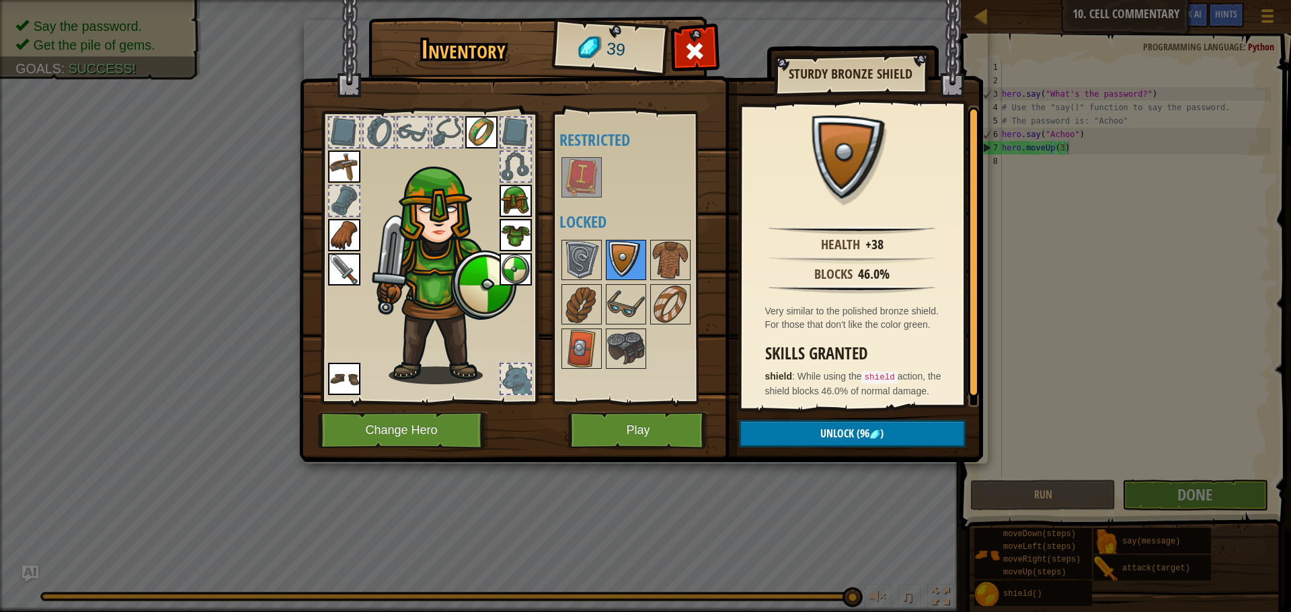
click at [629, 246] on img at bounding box center [626, 260] width 38 height 38
click at [594, 258] on img at bounding box center [582, 260] width 38 height 38
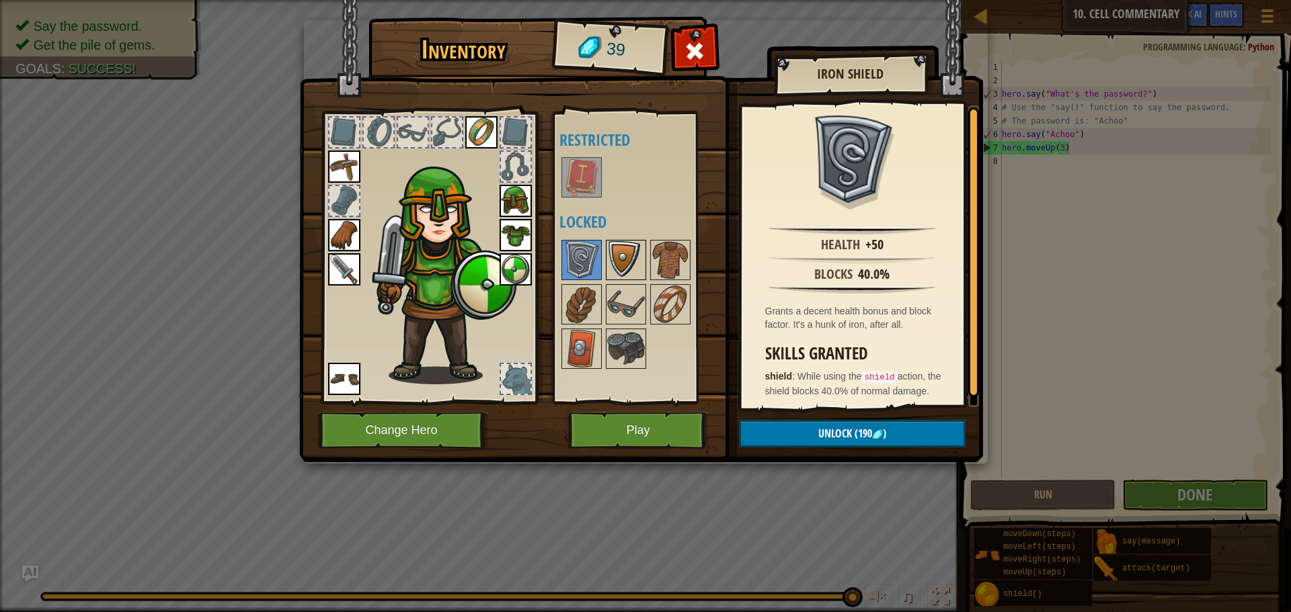
click at [621, 249] on img at bounding box center [626, 260] width 38 height 38
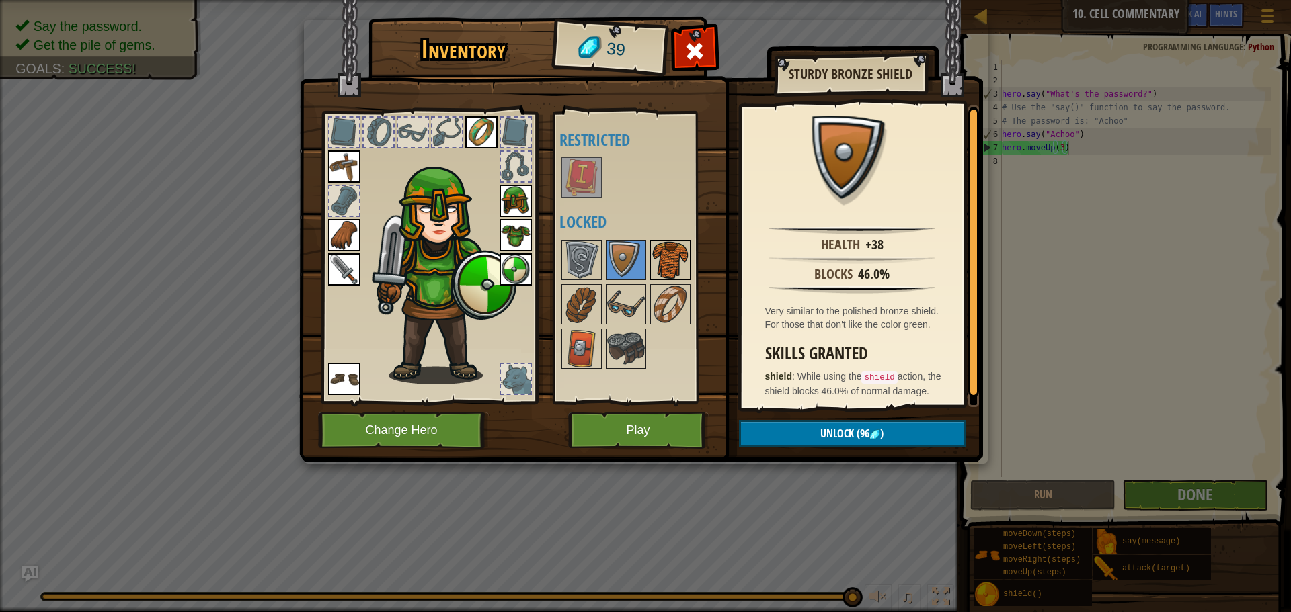
click at [662, 259] on img at bounding box center [670, 260] width 38 height 38
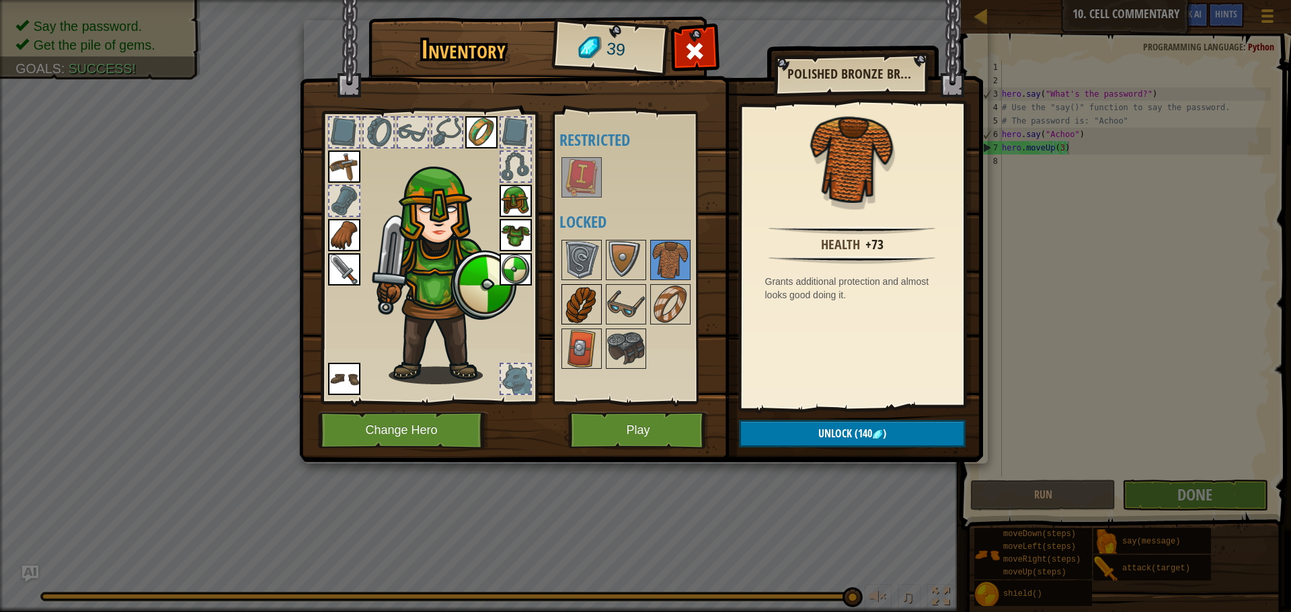
click at [583, 313] on img at bounding box center [582, 305] width 38 height 38
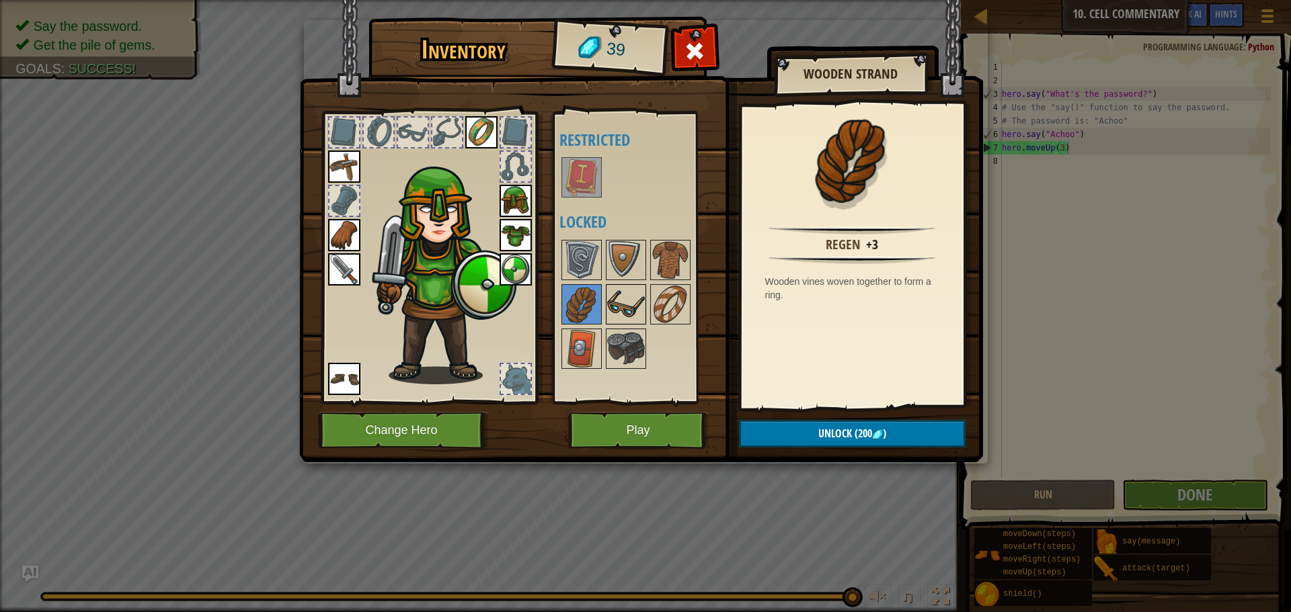
click at [635, 301] on img at bounding box center [626, 305] width 38 height 38
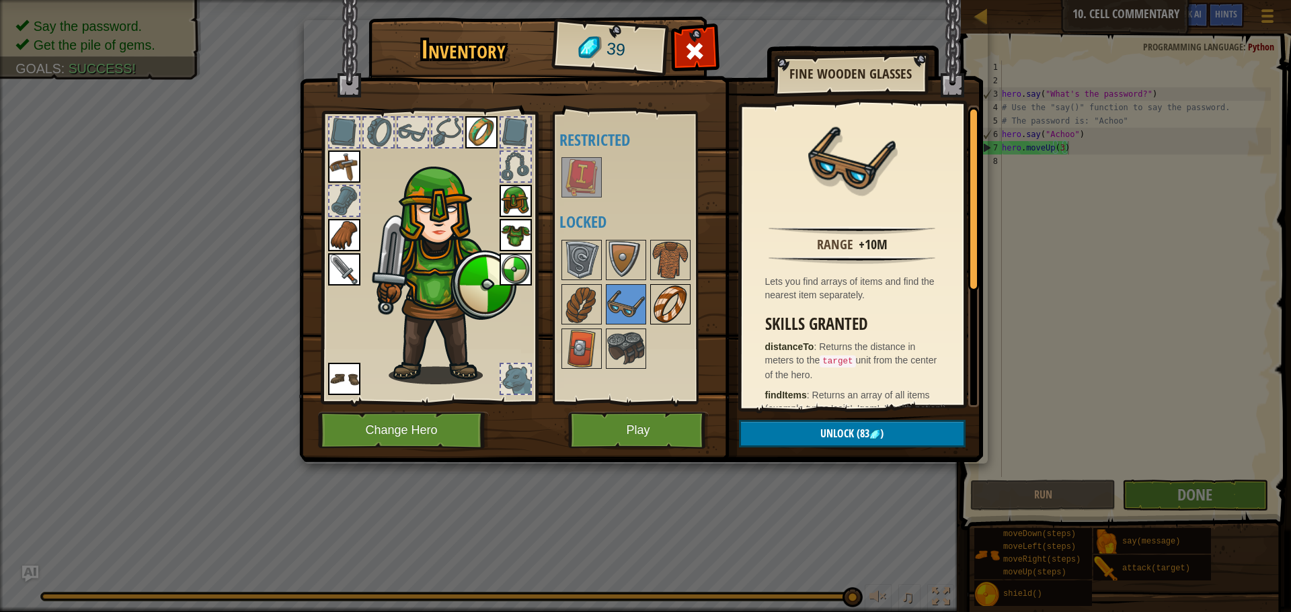
click at [661, 295] on img at bounding box center [670, 305] width 38 height 38
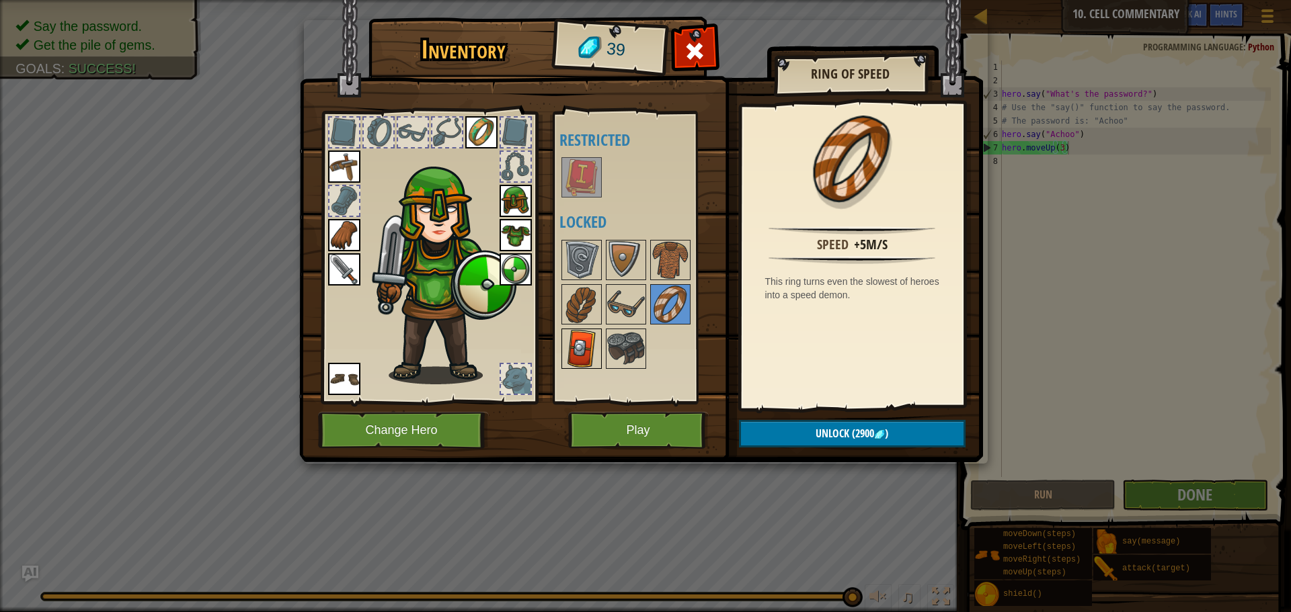
click at [579, 347] on img at bounding box center [582, 349] width 38 height 38
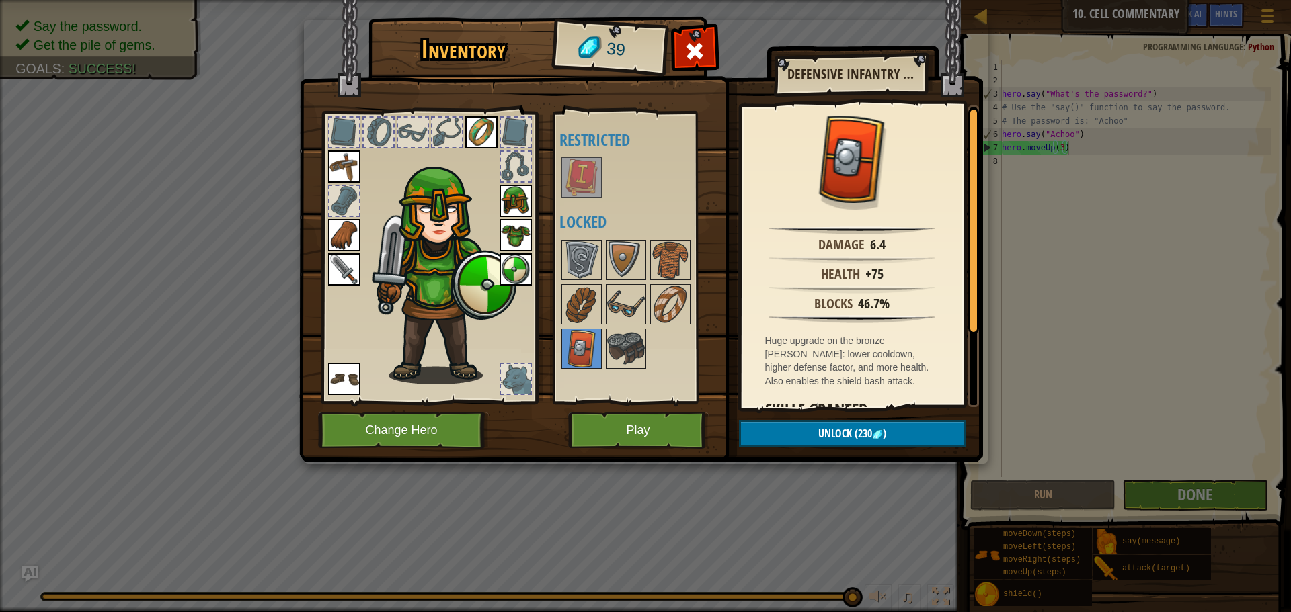
click at [646, 358] on div at bounding box center [638, 304] width 159 height 133
click at [637, 353] on img at bounding box center [626, 349] width 38 height 38
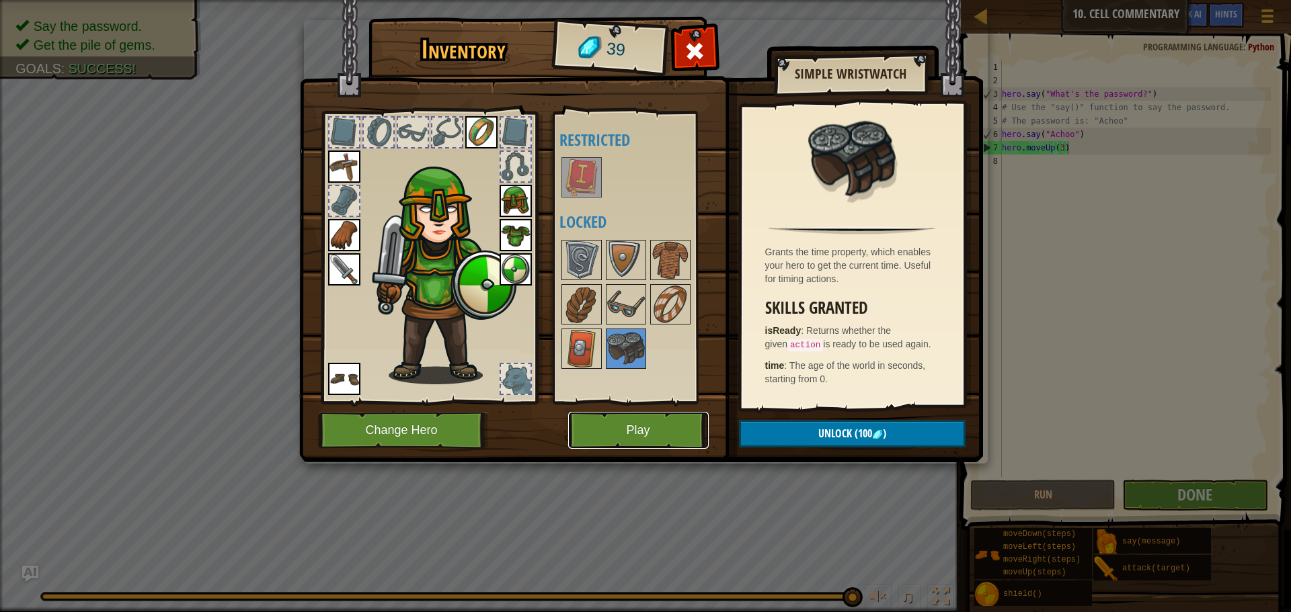
click at [668, 433] on button "Play" at bounding box center [638, 430] width 140 height 37
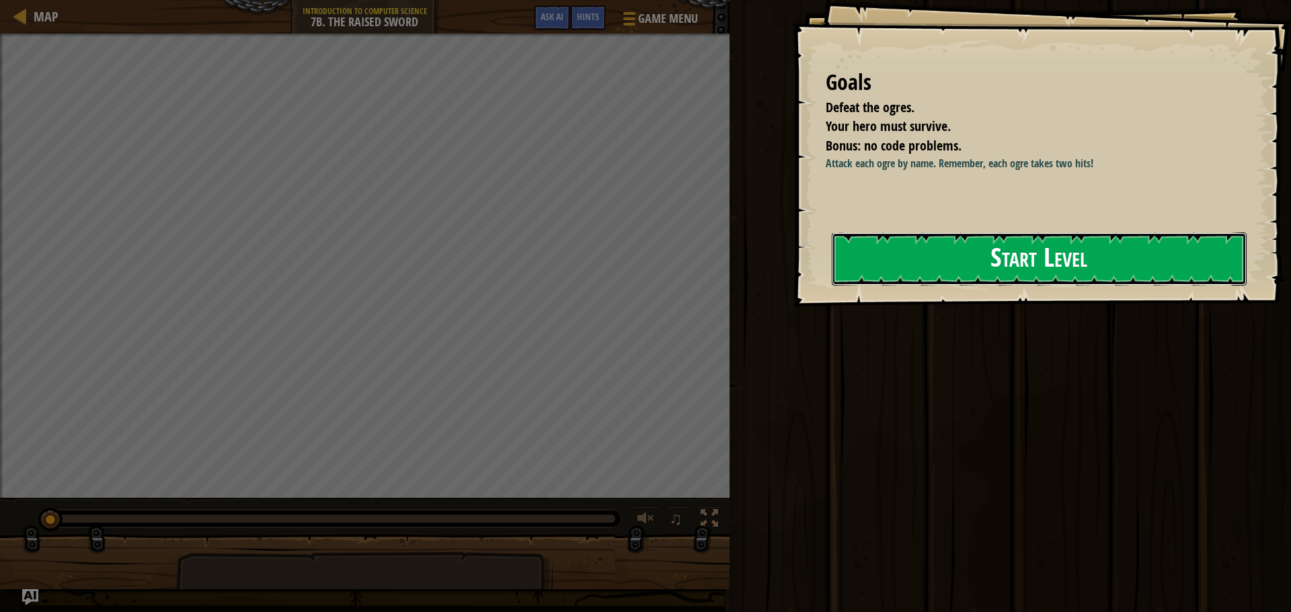
click at [1074, 264] on button "Start Level" at bounding box center [1039, 259] width 415 height 53
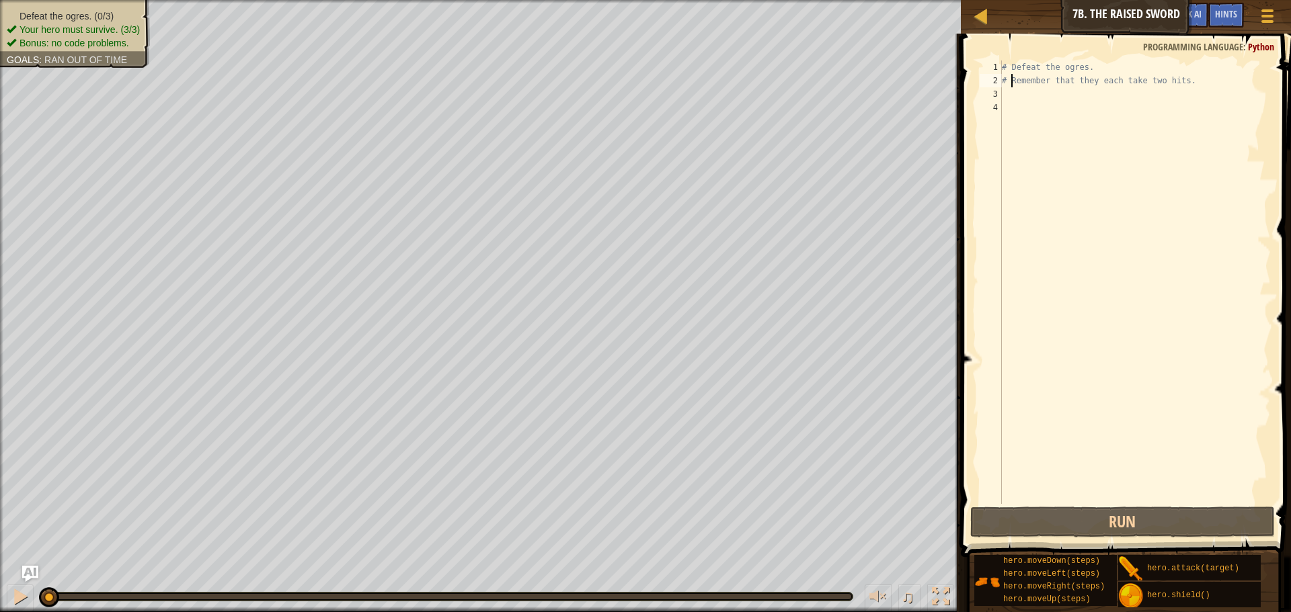
click at [1010, 79] on div "# Defeat the ogres. # Remember that they each take two hits." at bounding box center [1135, 296] width 272 height 471
type textarea "# Remember that they each take two hits."
click at [1010, 93] on div "# Defeat the ogres. # Remember that they each take two hits." at bounding box center [1135, 296] width 272 height 471
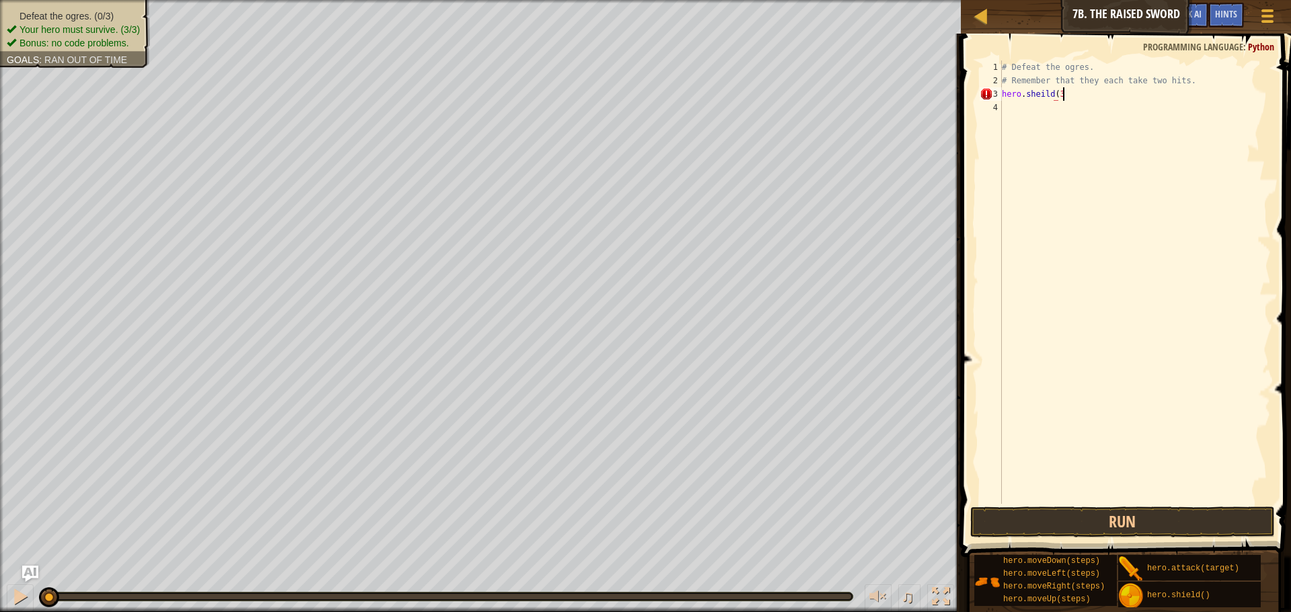
scroll to position [6, 8]
type textarea "hero.[PERSON_NAME](3)"
click at [1006, 110] on div "# Defeat the ogres. # Remember that they each take two hits. hero . [PERSON_NAM…" at bounding box center [1135, 296] width 272 height 471
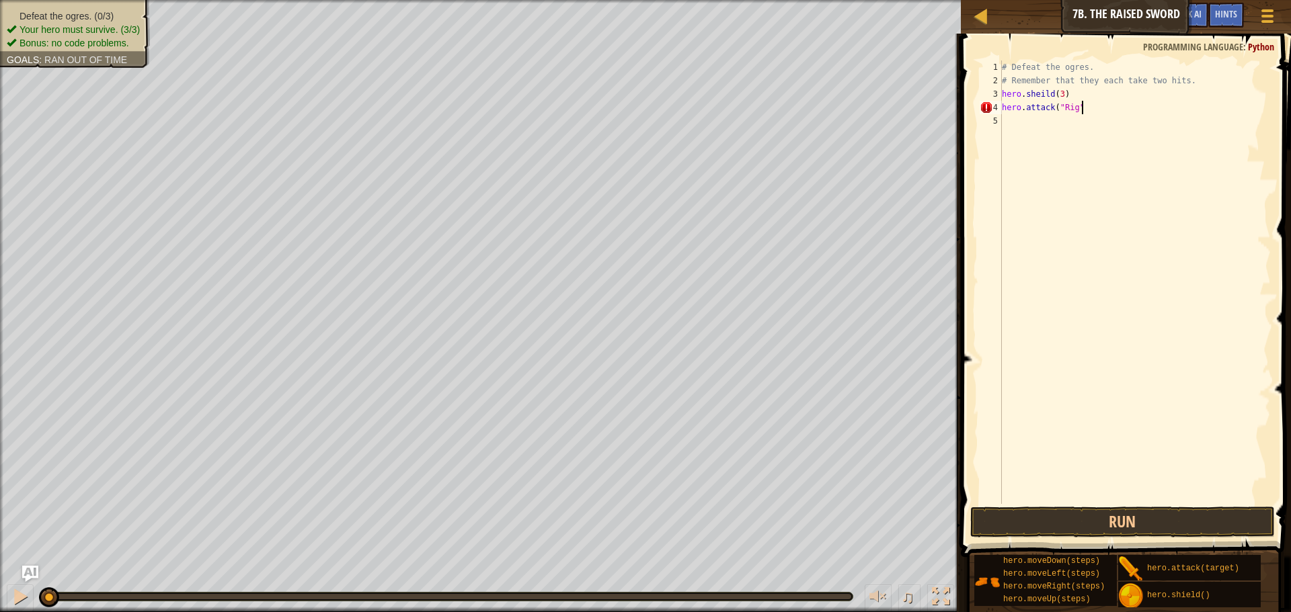
type textarea "hero.attack("Rig")"
click at [1004, 120] on div "# Defeat the ogres. # Remember that they each take two hits. hero . [PERSON_NAM…" at bounding box center [1135, 296] width 272 height 471
type textarea "H"
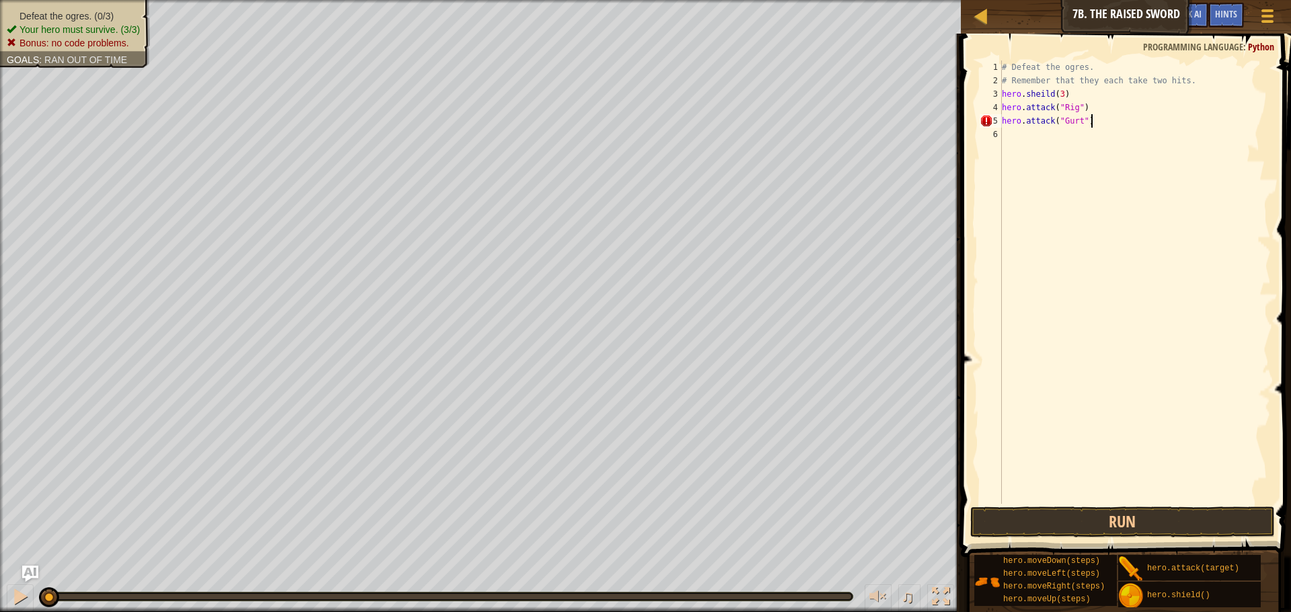
scroll to position [6, 12]
drag, startPoint x: 1004, startPoint y: 122, endPoint x: 1070, endPoint y: 140, distance: 68.3
click at [1070, 140] on div "# Defeat the ogres. # Remember that they each take two hits. hero . [PERSON_NAM…" at bounding box center [1135, 296] width 272 height 471
type textarea "hero.attack("Gurt")"
click at [1060, 146] on div "# Defeat the ogres. # Remember that they each take two hits. hero . [PERSON_NAM…" at bounding box center [1135, 283] width 272 height 444
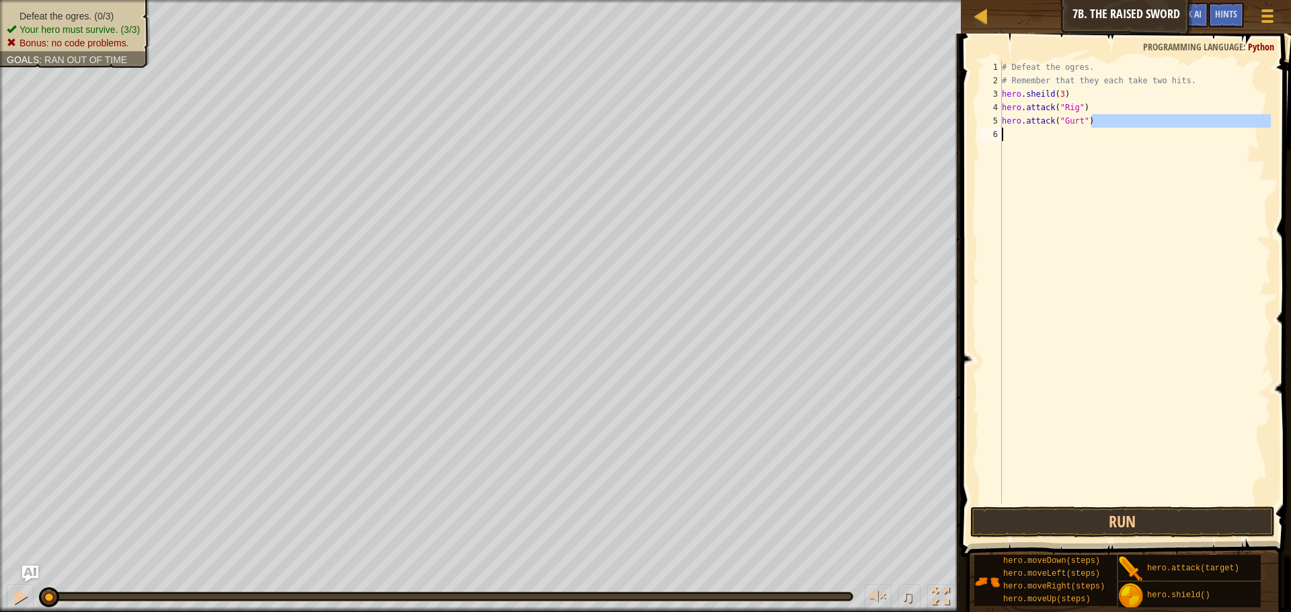
scroll to position [6, 0]
drag, startPoint x: 1004, startPoint y: 123, endPoint x: 1082, endPoint y: 131, distance: 78.4
click at [1082, 131] on div "# Defeat the ogres. # Remember that they each take two hits. hero . [PERSON_NAM…" at bounding box center [1135, 296] width 272 height 471
type textarea "hero.attack("Gurt")"
click at [1087, 164] on div "# Defeat the ogres. # Remember that they each take two hits. hero . [PERSON_NAM…" at bounding box center [1135, 283] width 272 height 444
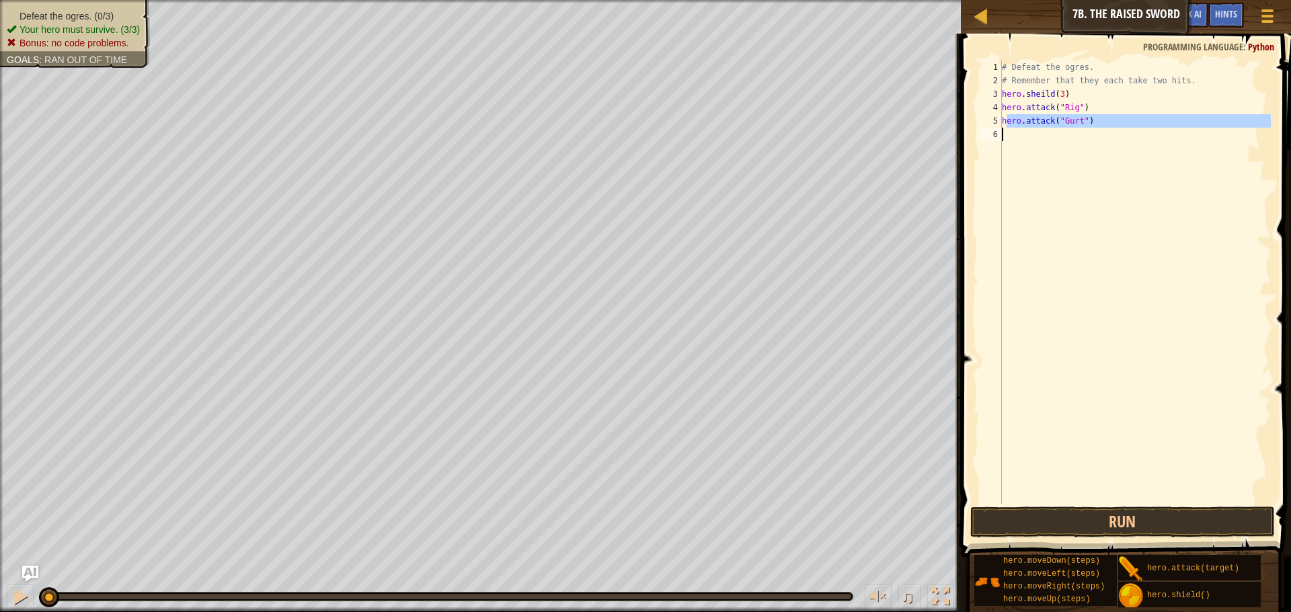
drag, startPoint x: 1006, startPoint y: 122, endPoint x: 1137, endPoint y: 132, distance: 132.1
click at [1137, 132] on div "# Defeat the ogres. # Remember that they each take two hits. hero . [PERSON_NAM…" at bounding box center [1135, 296] width 272 height 471
type textarea "hero.attack("Gurt")"
paste textarea
drag, startPoint x: 1002, startPoint y: 123, endPoint x: 1141, endPoint y: 117, distance: 140.0
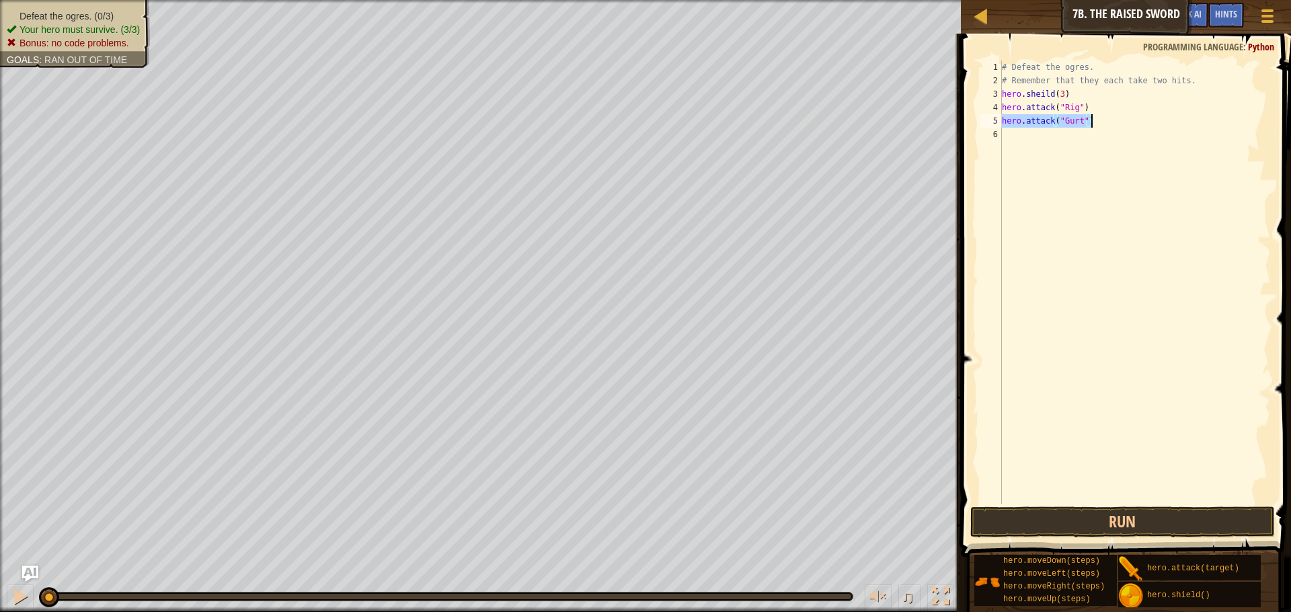
click at [1139, 117] on div "# Defeat the ogres. # Remember that they each take two hits. hero . [PERSON_NAM…" at bounding box center [1135, 296] width 272 height 471
type textarea "hero.attack("Gurt")"
click at [1043, 149] on div "# Defeat the ogres. # Remember that they each take two hits. hero . [PERSON_NAM…" at bounding box center [1135, 296] width 272 height 471
paste textarea "hero.attack("Gurt")"
drag, startPoint x: 1004, startPoint y: 109, endPoint x: 1107, endPoint y: 118, distance: 104.0
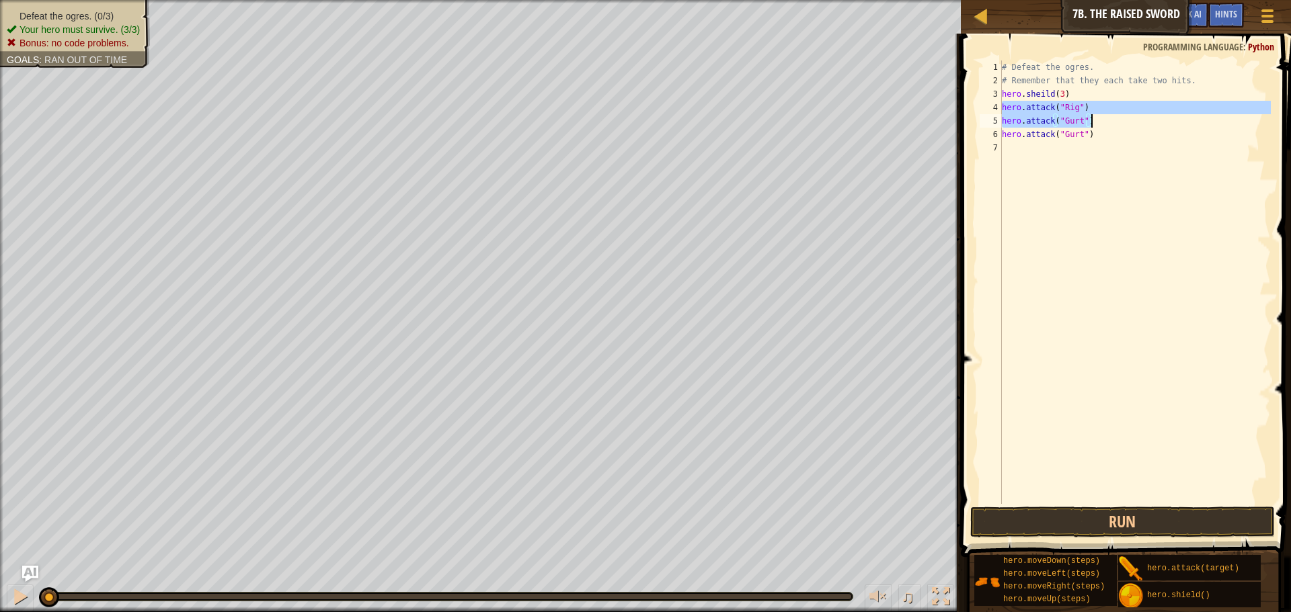
click at [1107, 118] on div "# Defeat the ogres. # Remember that they each take two hits. hero . [PERSON_NAM…" at bounding box center [1135, 296] width 272 height 471
click at [1107, 118] on div "# Defeat the ogres. # Remember that they each take two hits. hero . [PERSON_NAM…" at bounding box center [1135, 283] width 272 height 444
type textarea "h"
drag, startPoint x: 1004, startPoint y: 109, endPoint x: 1118, endPoint y: 102, distance: 114.5
click at [1118, 102] on div "# Defeat the ogres. # Remember that they each take two hits. hero . [PERSON_NAM…" at bounding box center [1135, 296] width 272 height 471
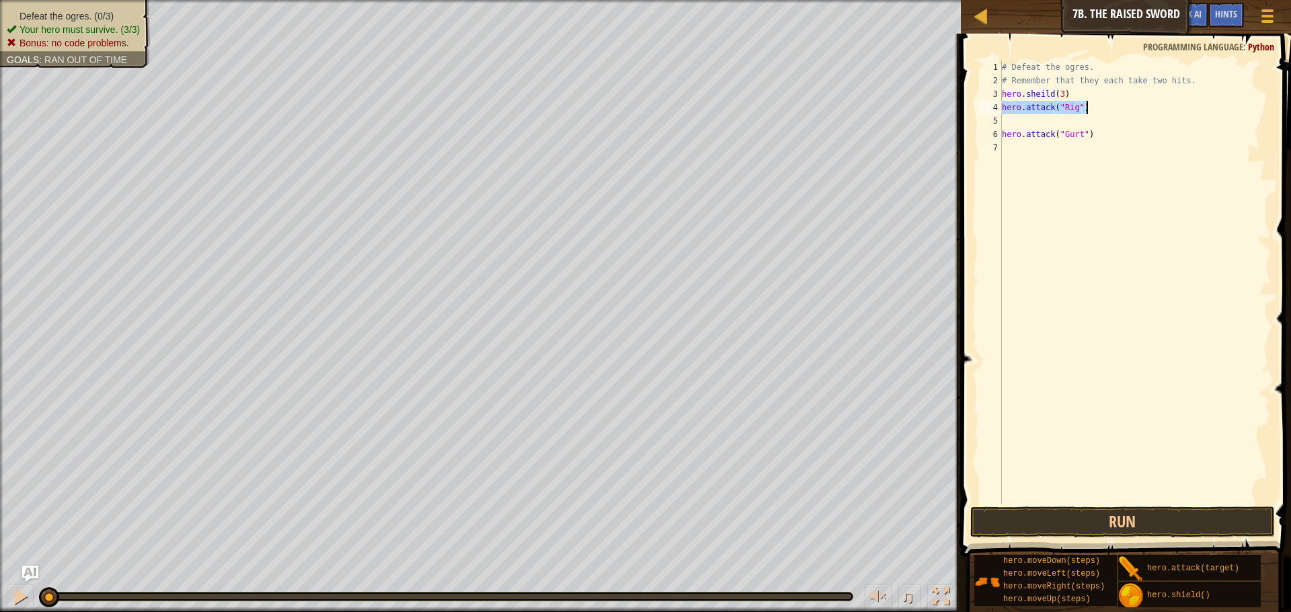
type textarea "hero.attack("Rig")"
click at [1022, 126] on div "# Defeat the ogres. # Remember that they each take two hits. hero . [PERSON_NAM…" at bounding box center [1135, 296] width 272 height 471
paste textarea "hero.attack("Rig")"
drag, startPoint x: 1003, startPoint y: 134, endPoint x: 1105, endPoint y: 147, distance: 103.1
click at [1105, 147] on div "# Defeat the ogres. # Remember that they each take two hits. hero . [PERSON_NAM…" at bounding box center [1135, 296] width 272 height 471
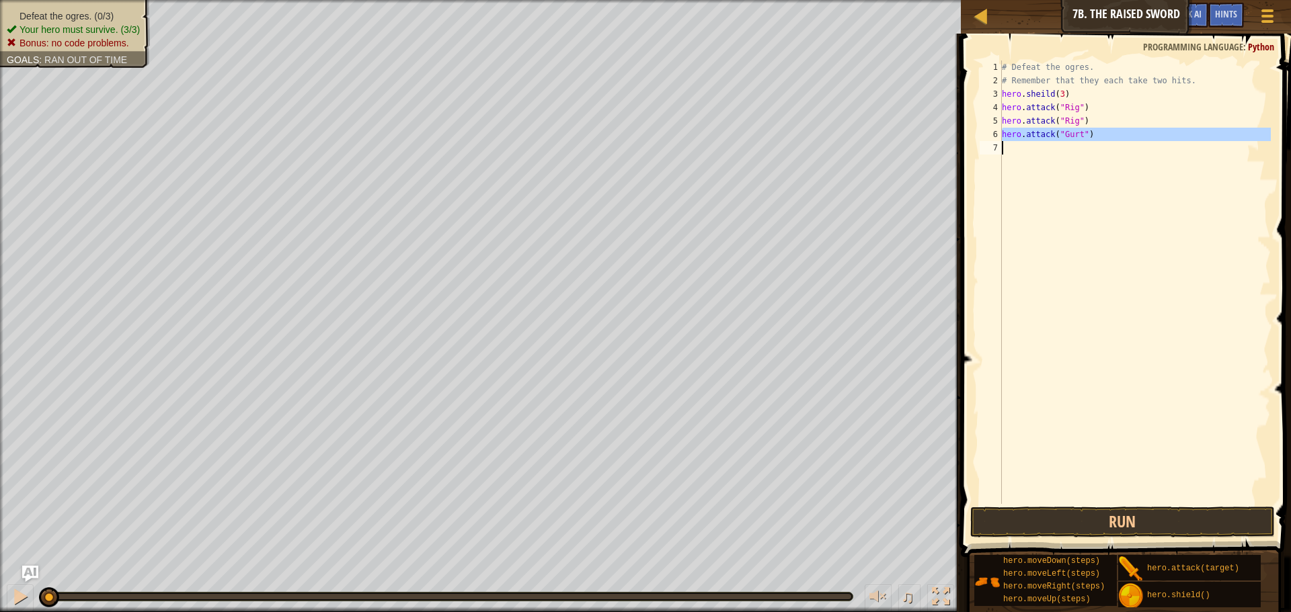
paste textarea "Rig")"
type textarea "hero.attack("Rig")"
click at [1064, 151] on div "# Defeat the ogres. # Remember that they each take two hits. hero . [PERSON_NAM…" at bounding box center [1135, 296] width 272 height 471
paste textarea "hero.attack("Rig")"
click at [1082, 136] on div "# Defeat the ogres. # Remember that they each take two hits. hero . [PERSON_NAM…" at bounding box center [1135, 296] width 272 height 471
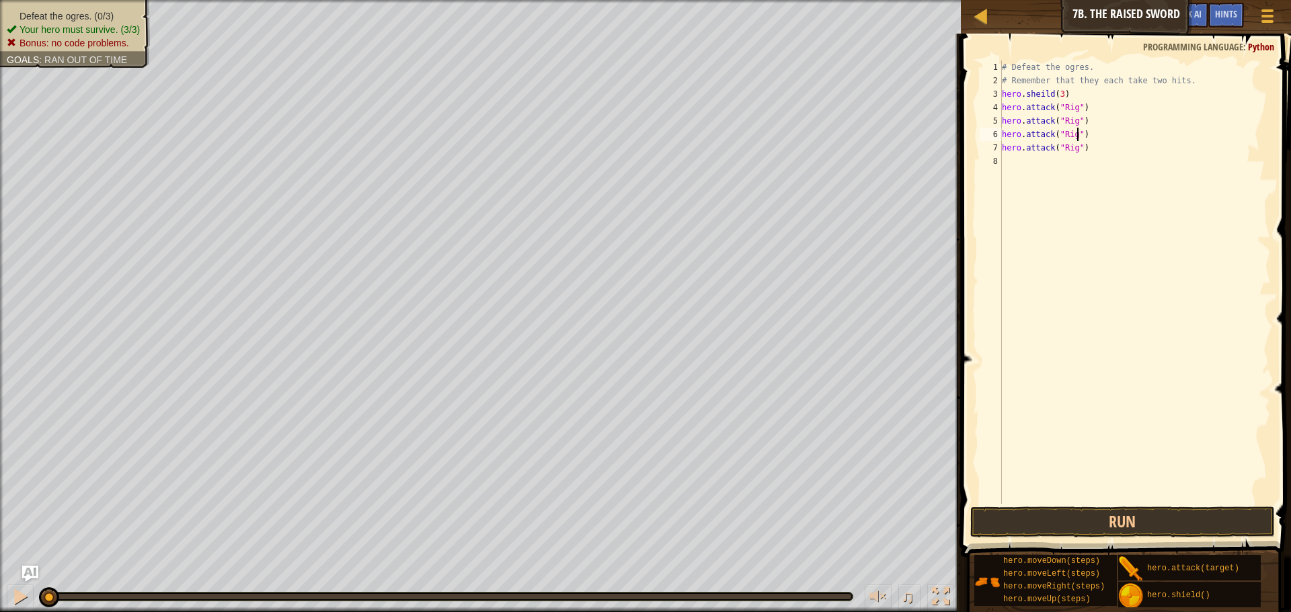
click at [1077, 134] on div "# Defeat the ogres. # Remember that they each take two hits. hero . [PERSON_NAM…" at bounding box center [1135, 296] width 272 height 471
click at [1078, 149] on div "# Defeat the ogres. # Remember that they each take two hits. hero . [PERSON_NAM…" at bounding box center [1135, 296] width 272 height 471
type textarea "hero.attack("Gurt")"
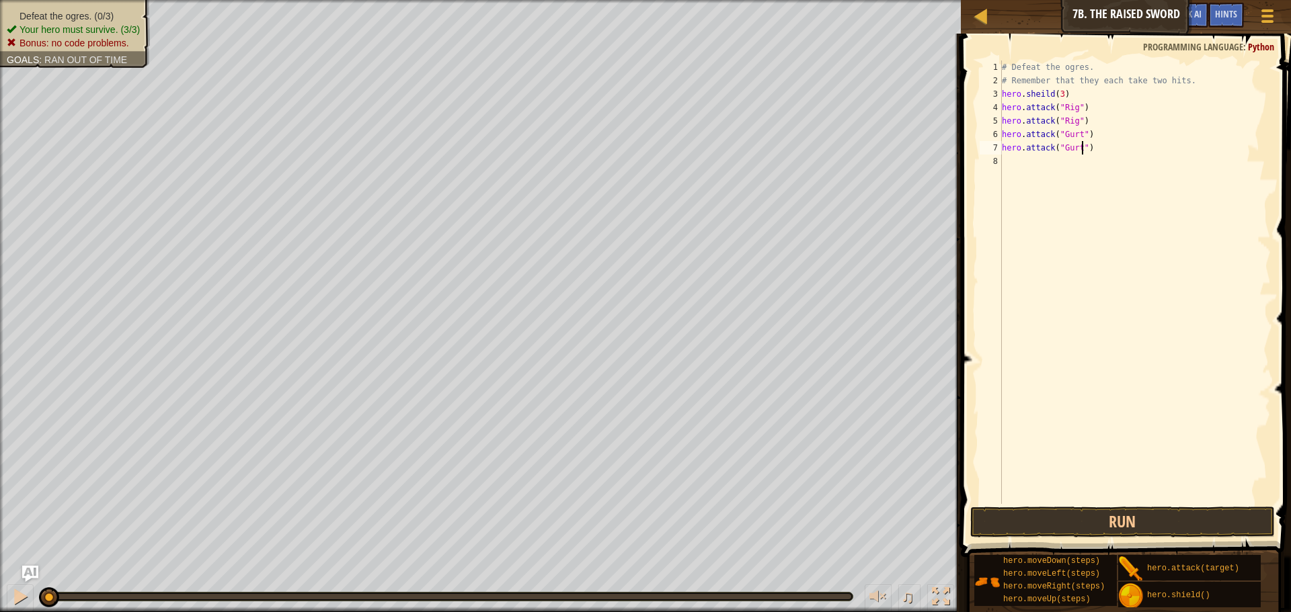
scroll to position [6, 12]
click at [1000, 158] on div "8" at bounding box center [990, 161] width 22 height 13
drag, startPoint x: 1004, startPoint y: 162, endPoint x: 1111, endPoint y: 170, distance: 107.2
click at [1111, 170] on div "# Defeat the ogres. # Remember that they each take two hits. hero . [PERSON_NAM…" at bounding box center [1135, 296] width 272 height 471
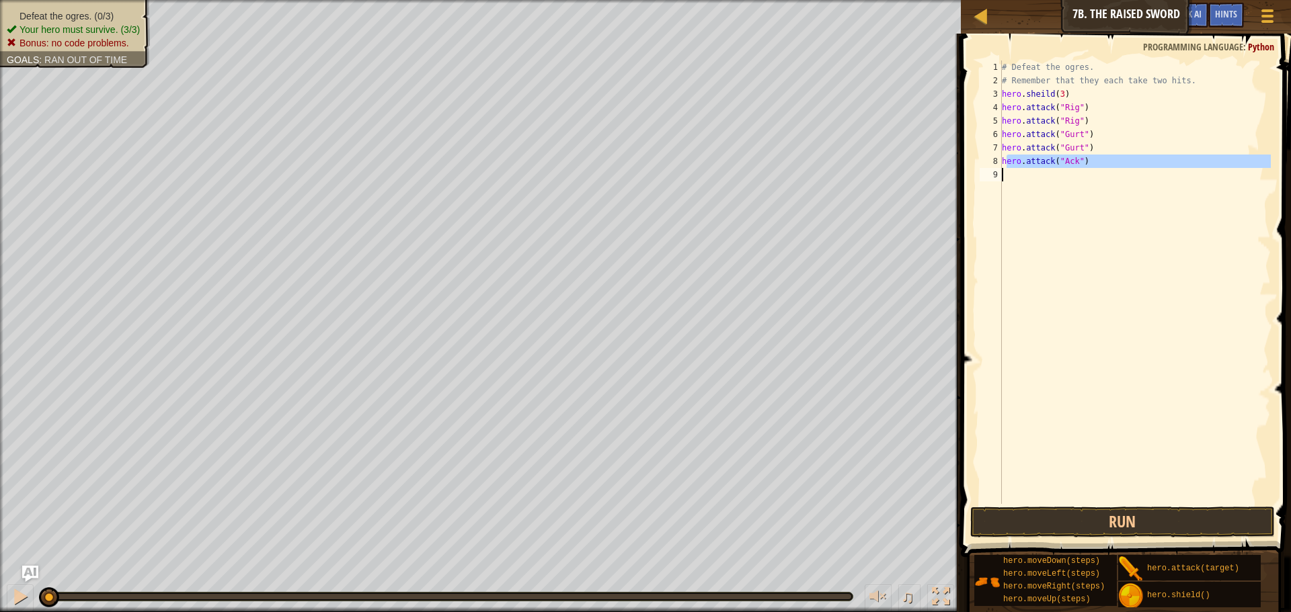
type textarea "hero.attack("Ack")"
paste textarea
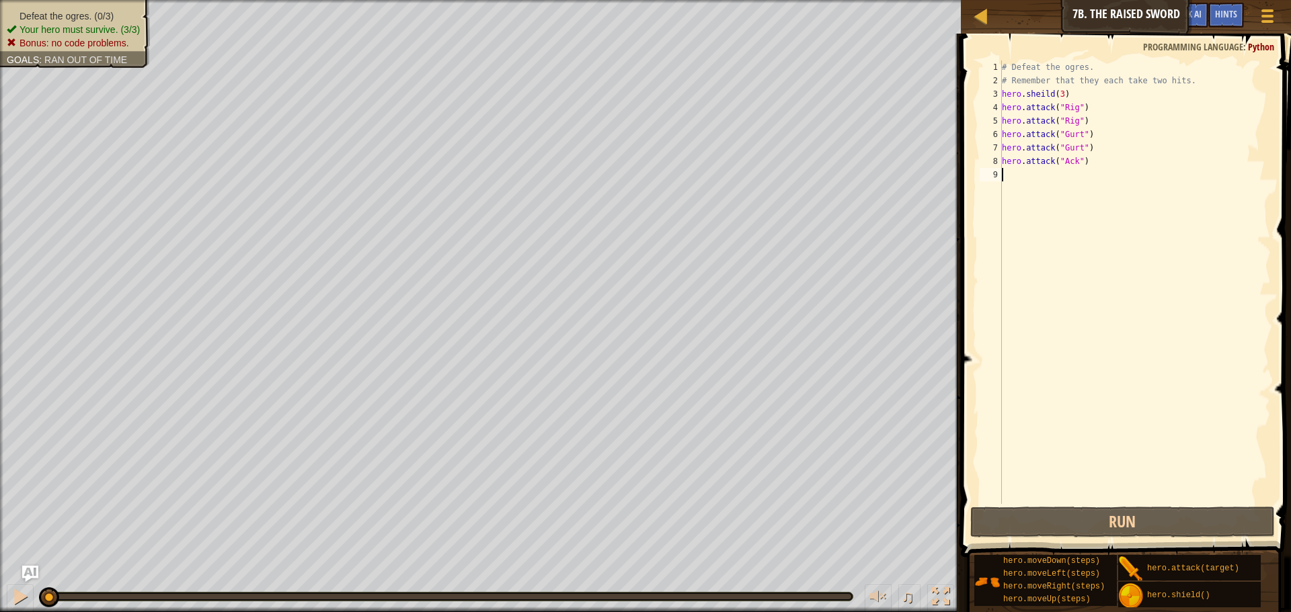
scroll to position [6, 0]
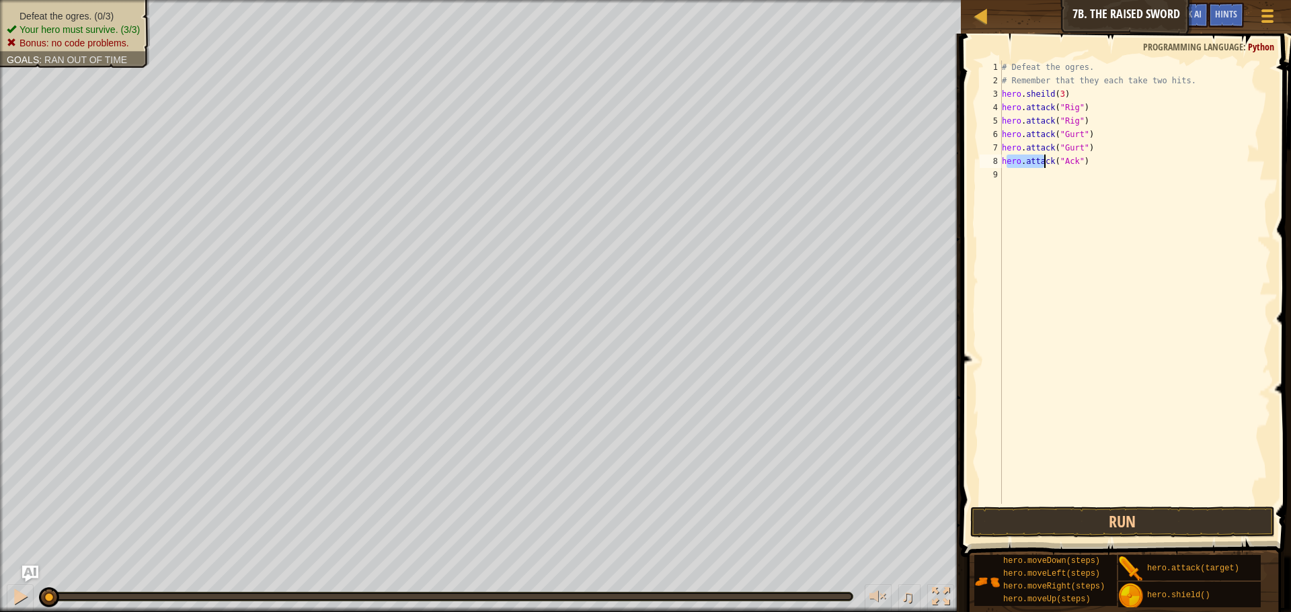
drag, startPoint x: 1004, startPoint y: 162, endPoint x: 1052, endPoint y: 162, distance: 47.7
click at [1052, 162] on div "# Defeat the ogres. # Remember that they each take two hits. hero . [PERSON_NAM…" at bounding box center [1135, 296] width 272 height 471
type textarea "hero.attack("Ack")"
click at [1065, 184] on div "# Defeat the ogres. # Remember that they each take two hits. hero . [PERSON_NAM…" at bounding box center [1135, 296] width 272 height 471
click at [1002, 162] on div "# Defeat the ogres. # Remember that they each take two hits. hero . [PERSON_NAM…" at bounding box center [1135, 296] width 272 height 471
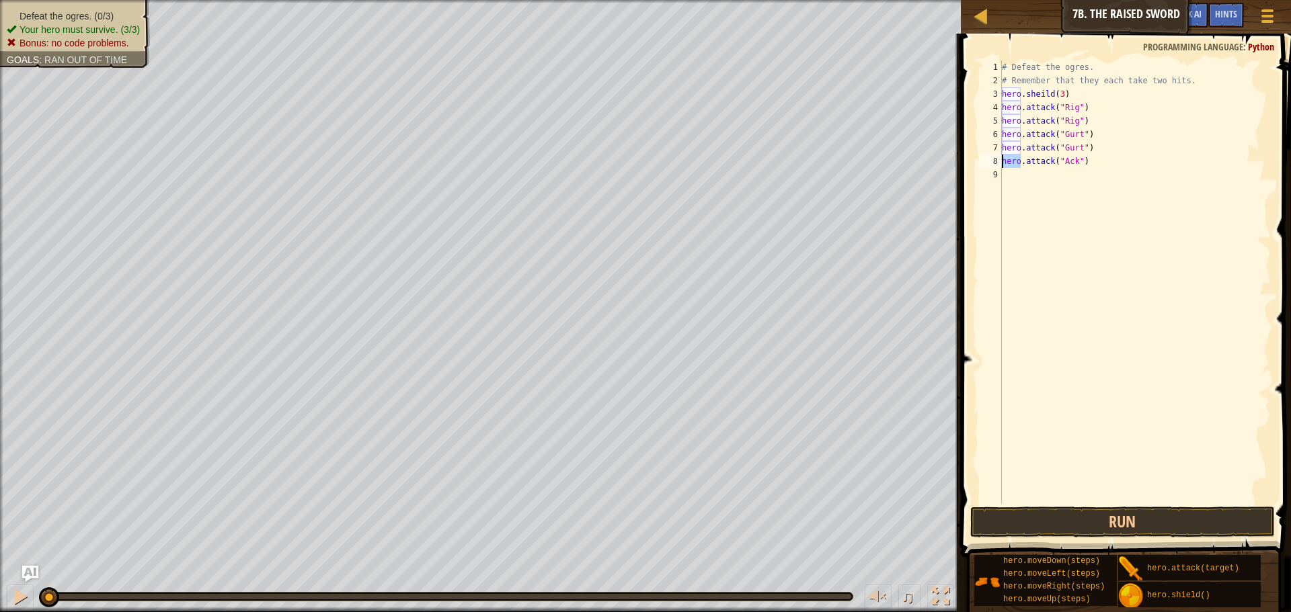
click at [1002, 162] on div "# Defeat the ogres. # Remember that they each take two hits. hero . [PERSON_NAM…" at bounding box center [1135, 296] width 272 height 471
type textarea "hero.attack("Ack")"
click at [1002, 162] on div "# Defeat the ogres. # Remember that they each take two hits. hero . [PERSON_NAM…" at bounding box center [1135, 283] width 272 height 444
drag, startPoint x: 1002, startPoint y: 162, endPoint x: 1096, endPoint y: 167, distance: 94.3
click at [1096, 167] on div "# Defeat the ogres. # Remember that they each take two hits. hero . [PERSON_NAM…" at bounding box center [1135, 296] width 272 height 471
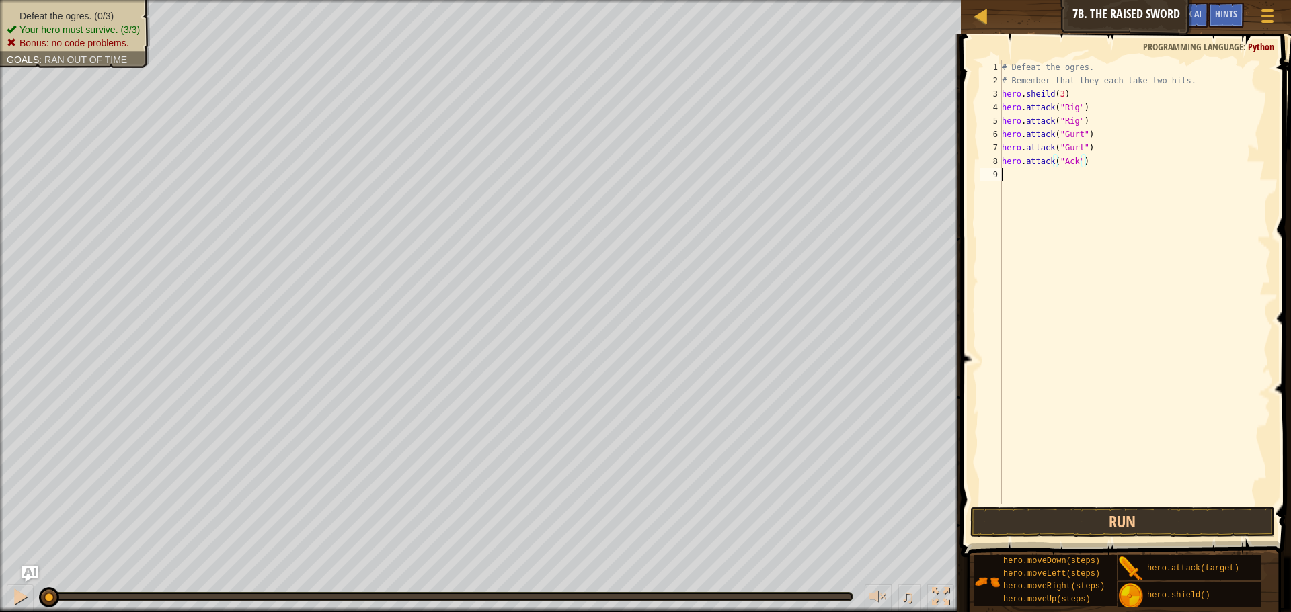
click at [1012, 188] on div "# Defeat the ogres. # Remember that they each take two hits. hero . [PERSON_NAM…" at bounding box center [1135, 296] width 272 height 471
paste textarea "hero.attack("Ack")"
click at [1154, 528] on button "Run" at bounding box center [1122, 522] width 305 height 31
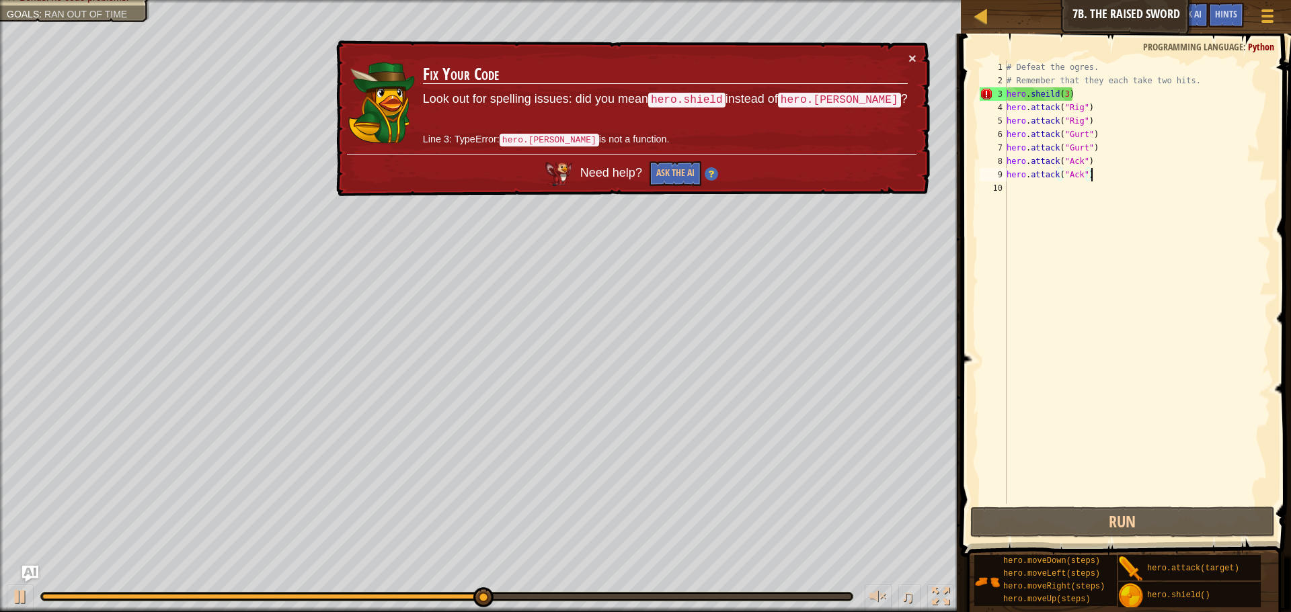
click at [1076, 93] on div "# Defeat the ogres. # Remember that they each take two hits. hero . [PERSON_NAM…" at bounding box center [1137, 296] width 267 height 471
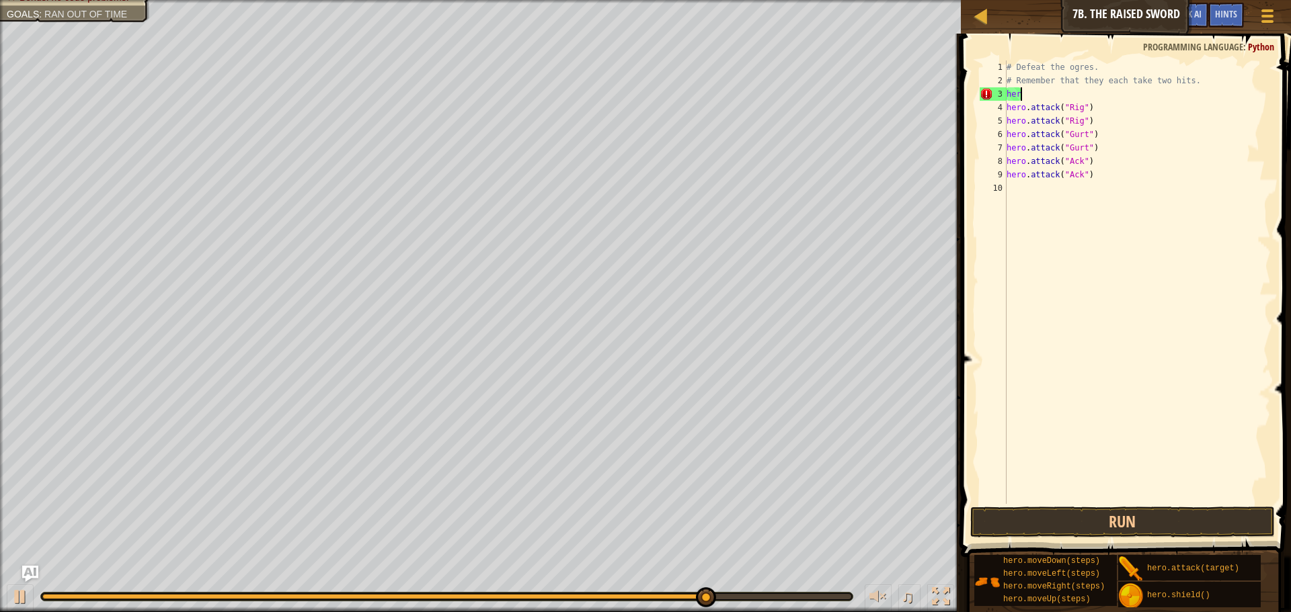
type textarea "h"
type textarea "# Remember that they each take two hits."
click at [1134, 527] on button "Run" at bounding box center [1122, 522] width 305 height 31
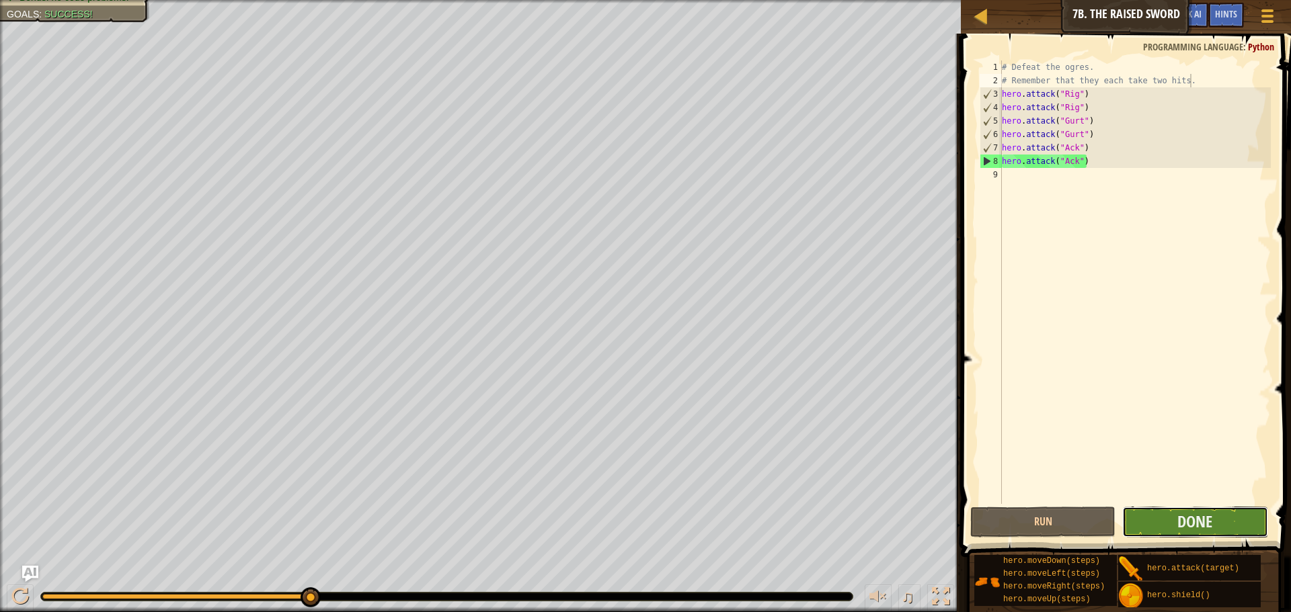
click at [1240, 515] on button "Done" at bounding box center [1194, 522] width 145 height 31
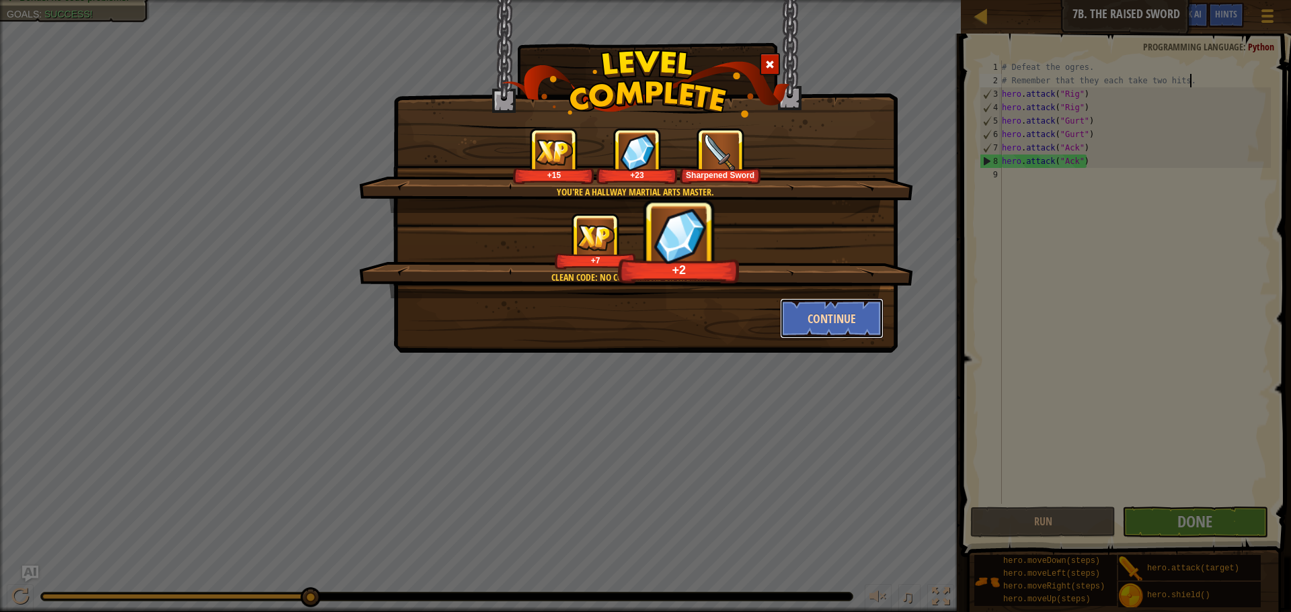
click at [853, 324] on button "Continue" at bounding box center [832, 318] width 104 height 40
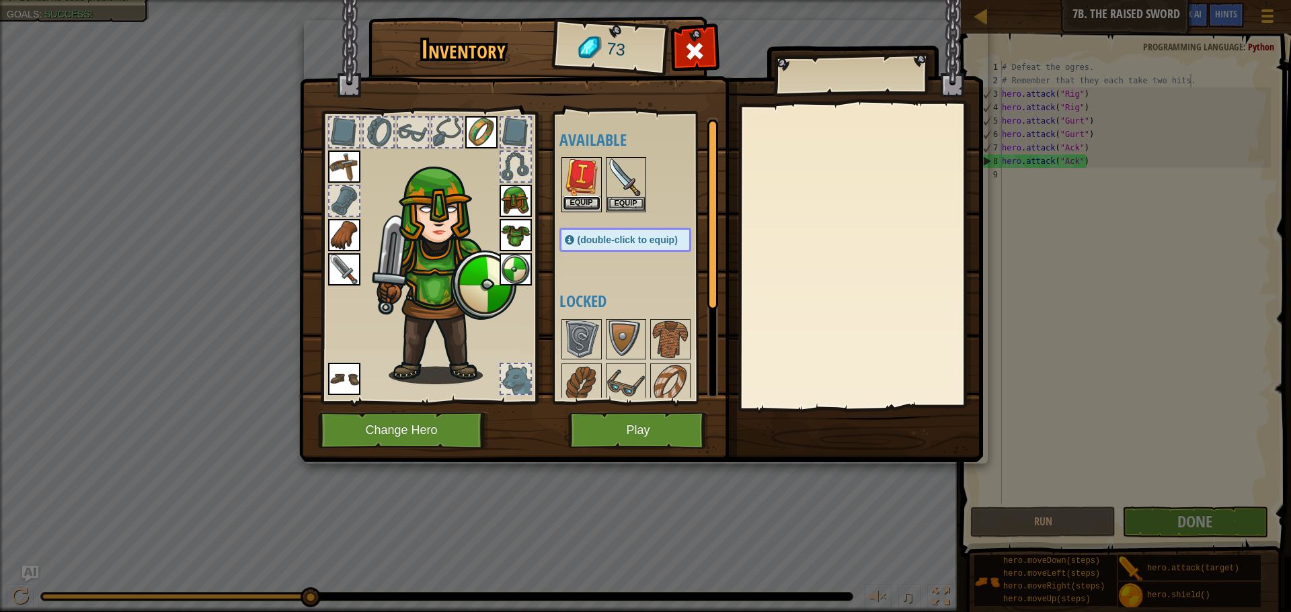
click at [581, 198] on button "Equip" at bounding box center [582, 203] width 38 height 14
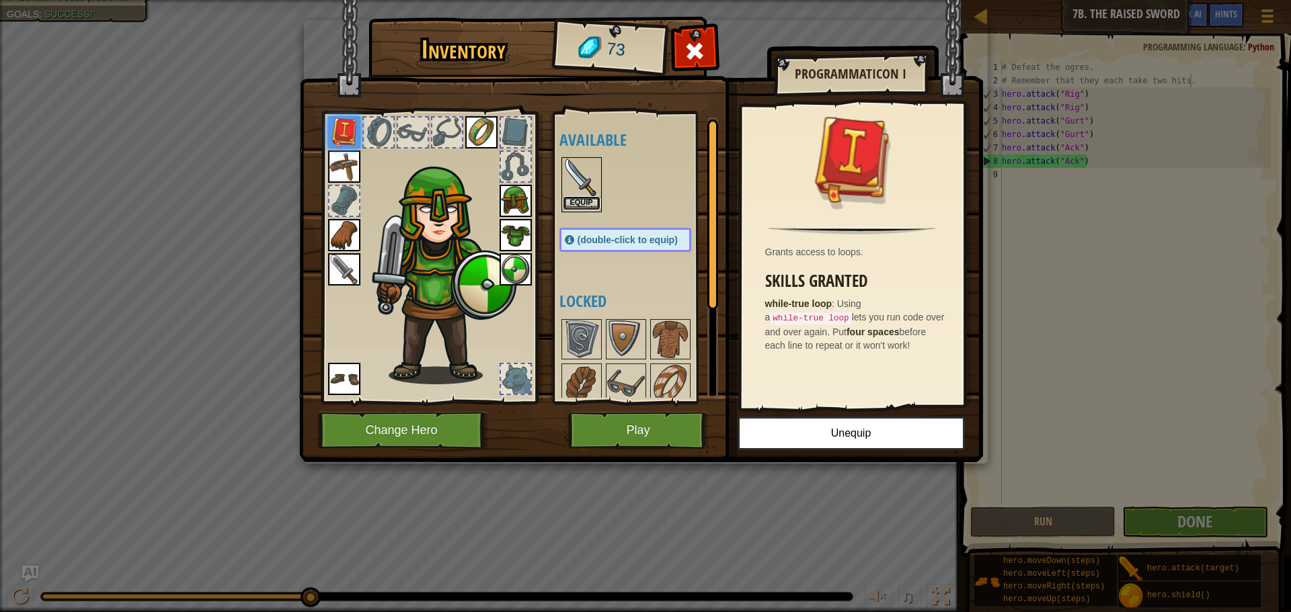
click at [594, 204] on button "Equip" at bounding box center [582, 203] width 38 height 14
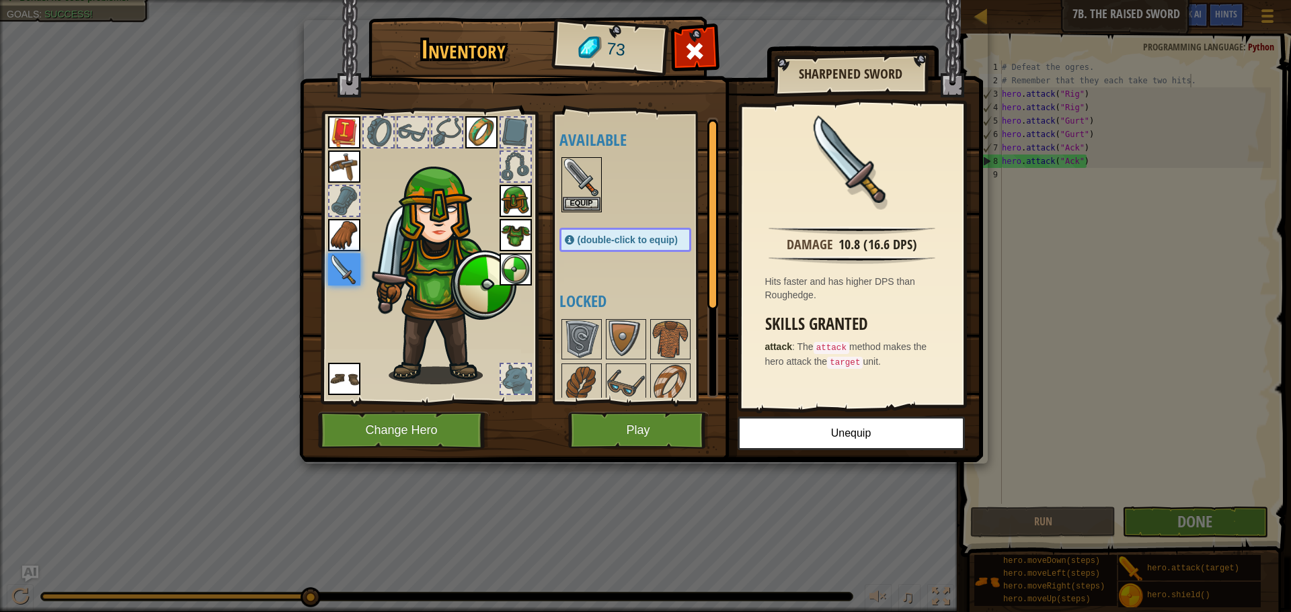
click at [521, 163] on div at bounding box center [516, 167] width 30 height 30
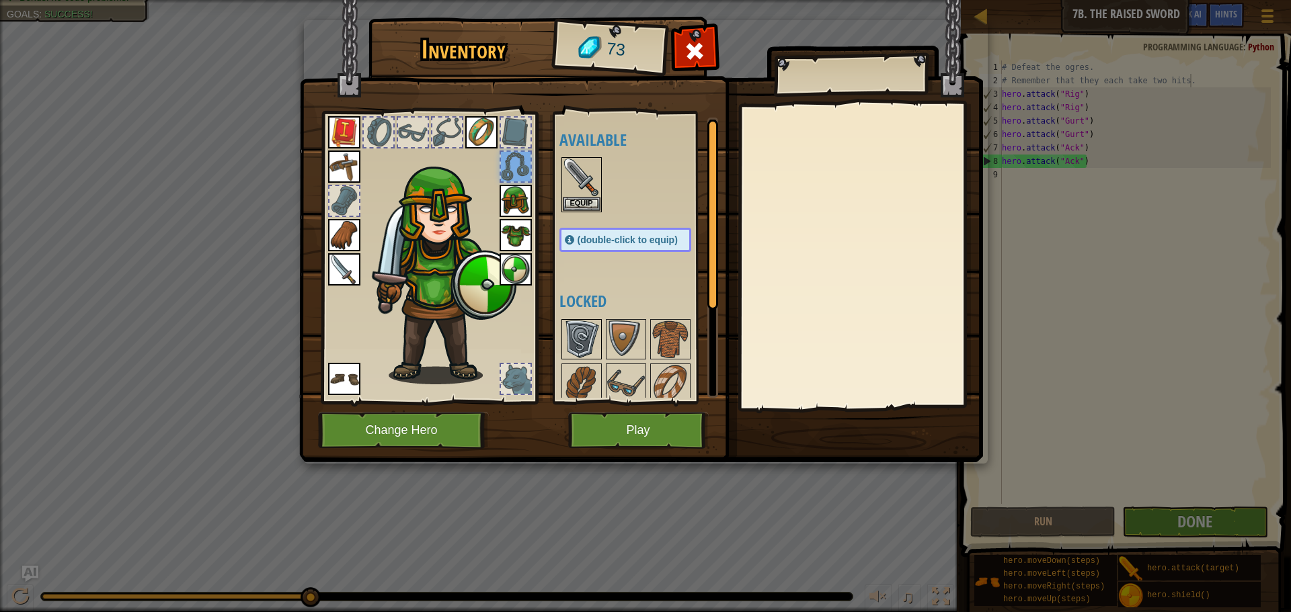
click at [587, 337] on img at bounding box center [582, 340] width 38 height 38
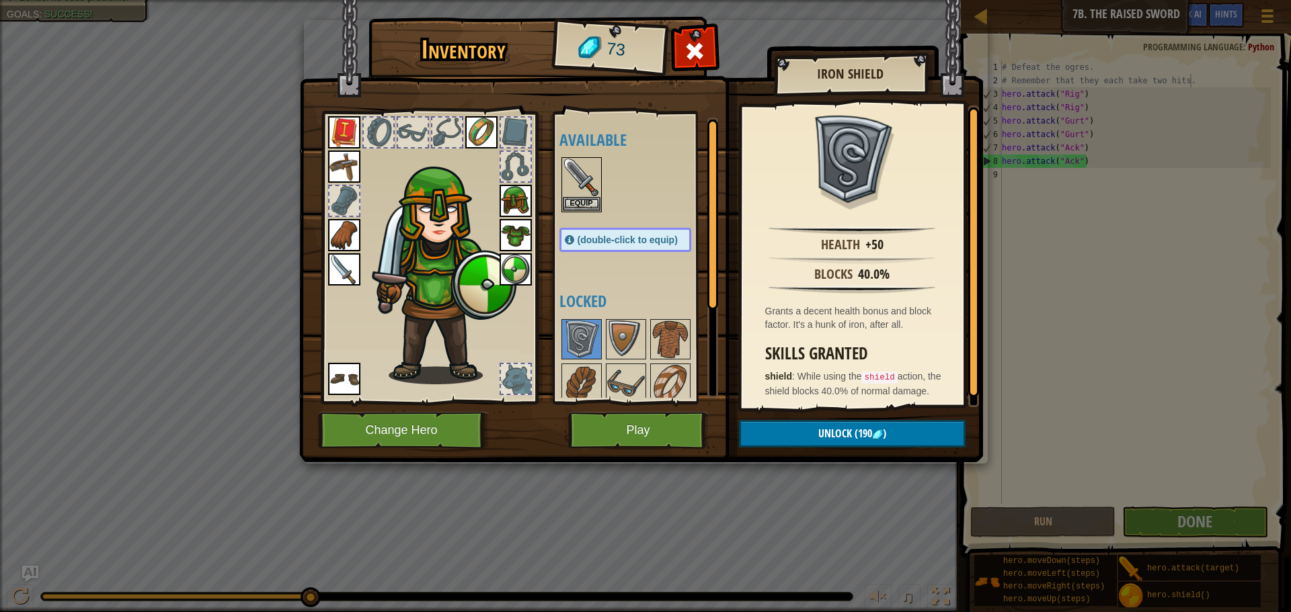
click at [517, 271] on img at bounding box center [515, 269] width 32 height 32
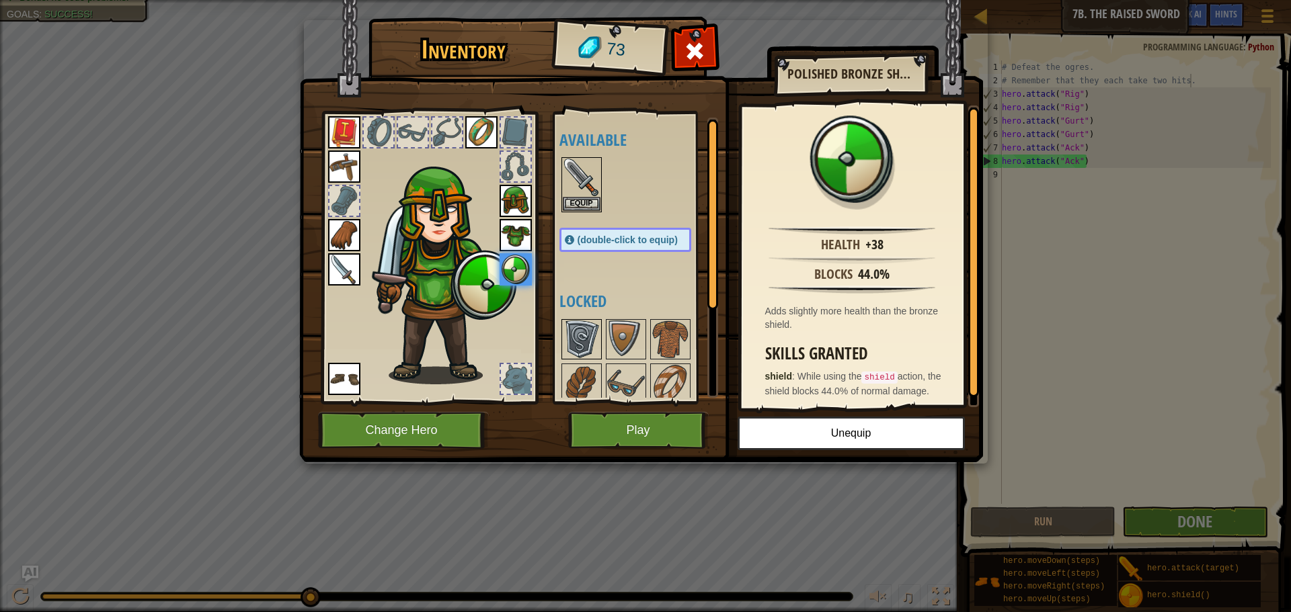
click at [592, 334] on img at bounding box center [582, 340] width 38 height 38
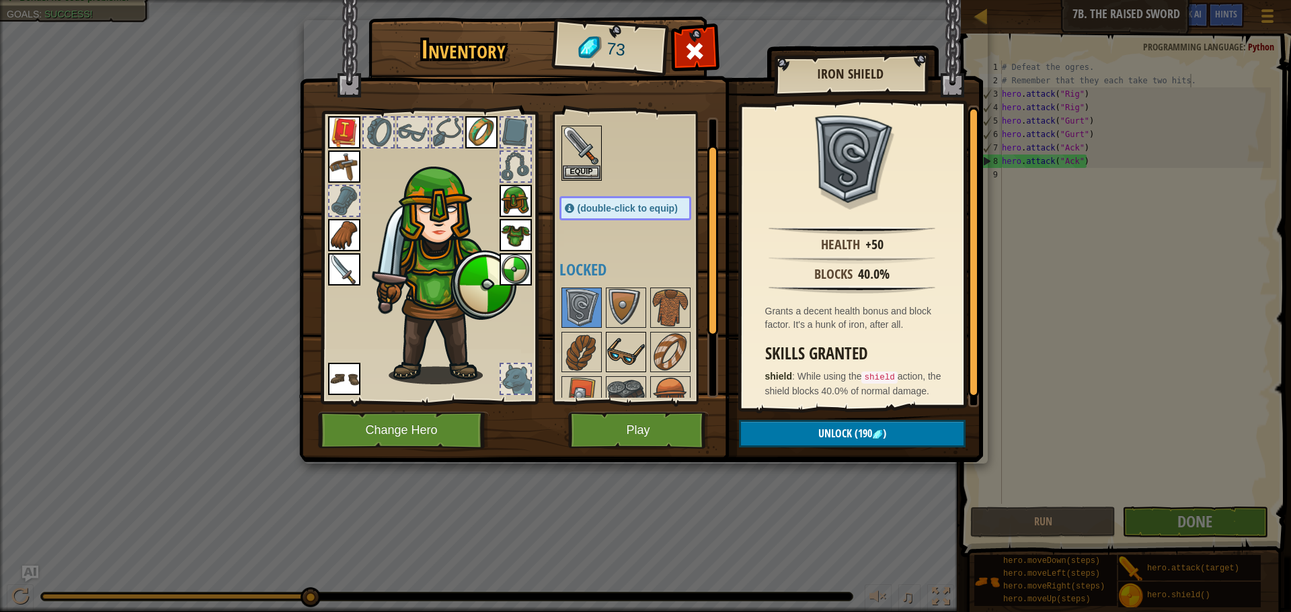
scroll to position [41, 0]
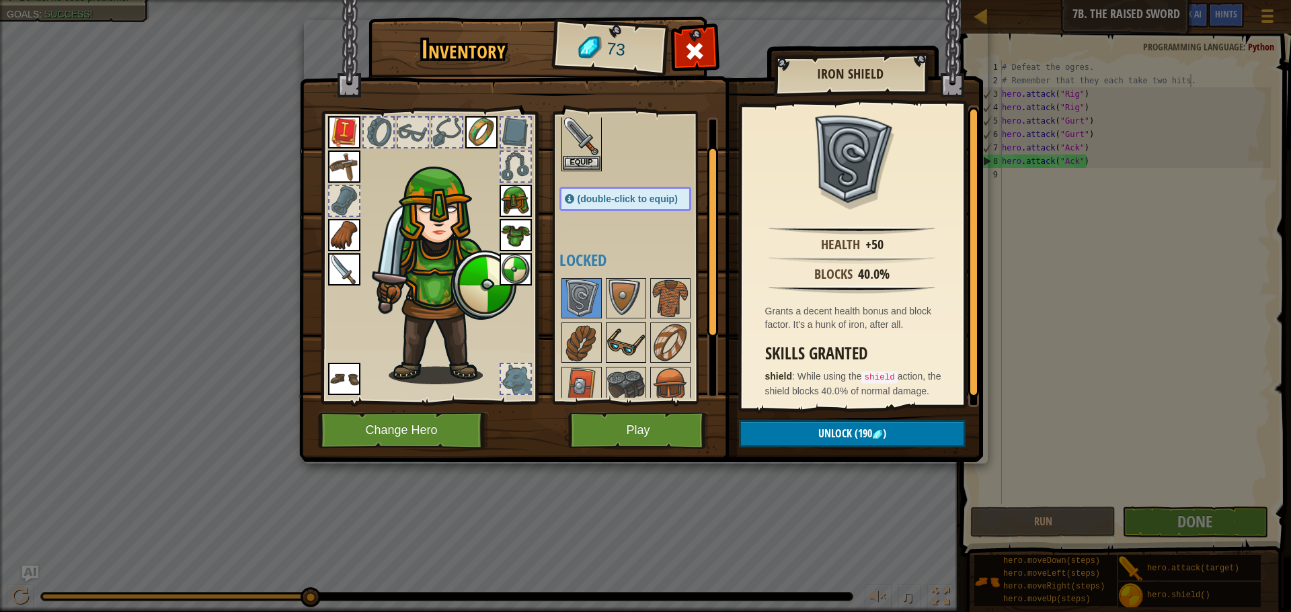
click at [610, 341] on img at bounding box center [626, 343] width 38 height 38
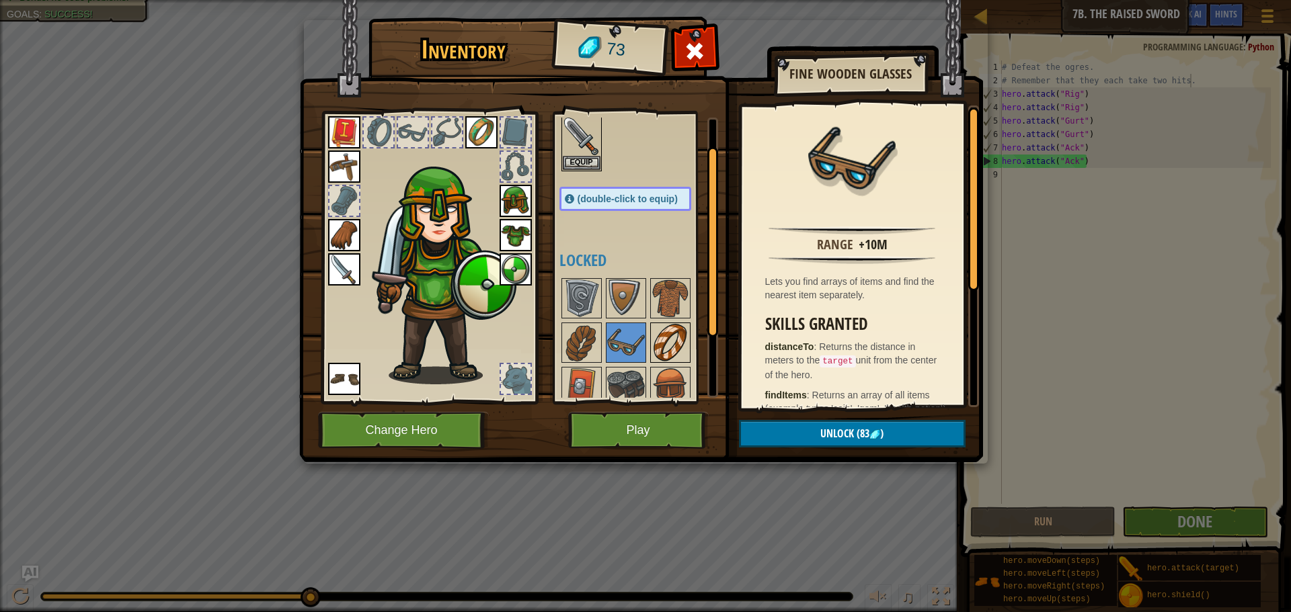
click at [677, 337] on img at bounding box center [670, 343] width 38 height 38
